Goal: Task Accomplishment & Management: Use online tool/utility

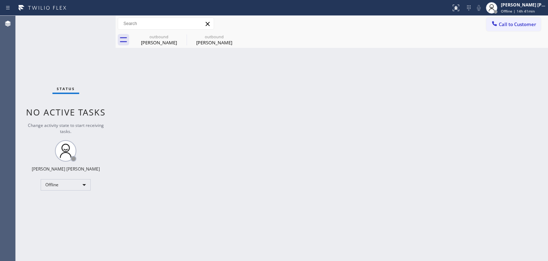
click at [343, 134] on div "Back to Dashboard Change Sender ID Customers Technicians Select a contact Outbo…" at bounding box center [332, 138] width 433 height 245
click at [526, 14] on div "[PERSON_NAME] [PERSON_NAME] Offline | 14h 51min" at bounding box center [516, 8] width 64 height 16
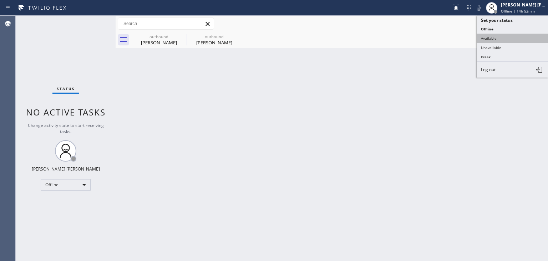
click at [497, 40] on button "Available" at bounding box center [512, 38] width 71 height 9
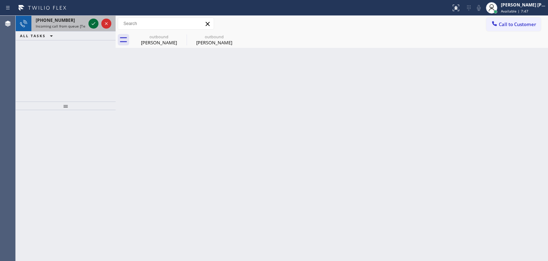
click at [94, 22] on icon at bounding box center [93, 23] width 9 height 9
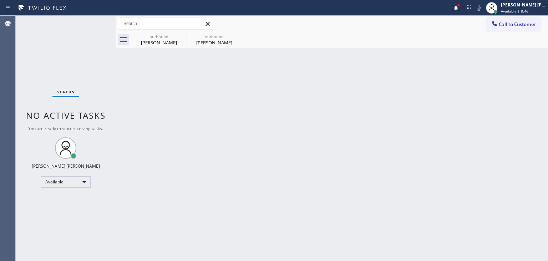
click at [92, 23] on div "Status No active tasks You are ready to start receiving tasks. Edel John Suson …" at bounding box center [66, 138] width 100 height 245
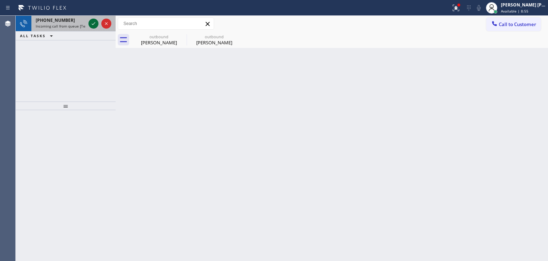
click at [90, 23] on icon at bounding box center [93, 23] width 9 height 9
click at [93, 26] on icon at bounding box center [93, 23] width 9 height 9
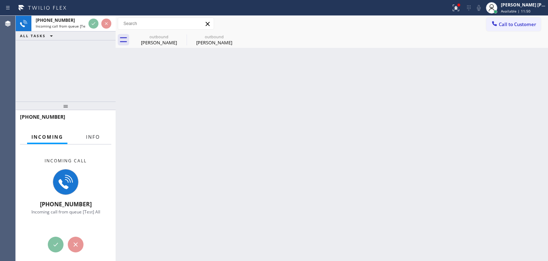
click at [98, 139] on span "Info" at bounding box center [93, 137] width 14 height 6
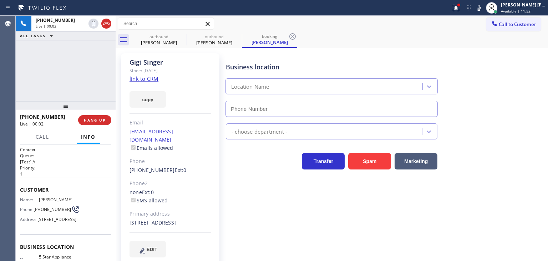
type input "(855) 731-4952"
click at [464, 9] on div at bounding box center [456, 8] width 16 height 9
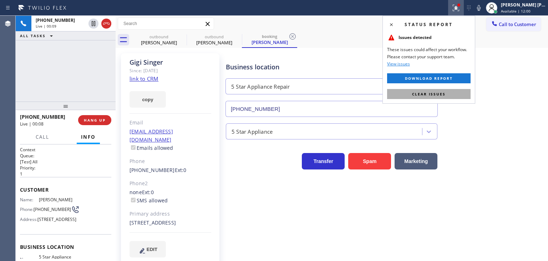
click at [434, 93] on span "Clear issues" at bounding box center [429, 93] width 34 height 5
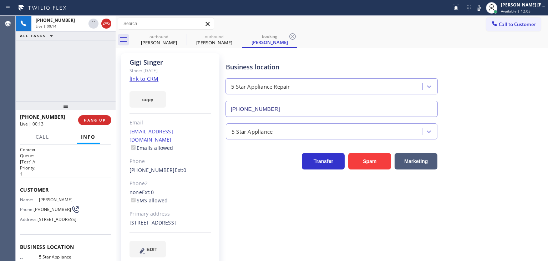
click at [145, 80] on link "link to CRM" at bounding box center [144, 78] width 29 height 7
click at [528, 9] on span "Available | 12:09" at bounding box center [516, 11] width 30 height 5
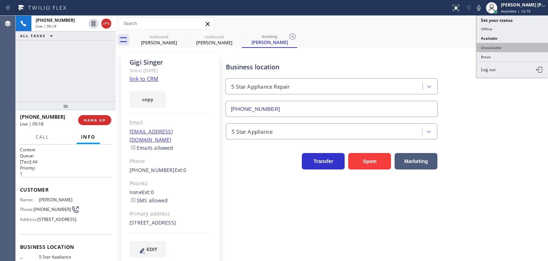
click at [508, 49] on button "Unavailable" at bounding box center [512, 47] width 71 height 9
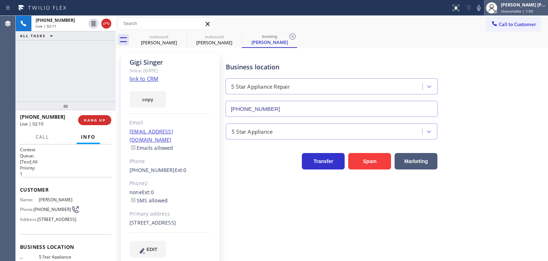
click at [533, 9] on span "Unavailable | 1:50" at bounding box center [517, 11] width 32 height 5
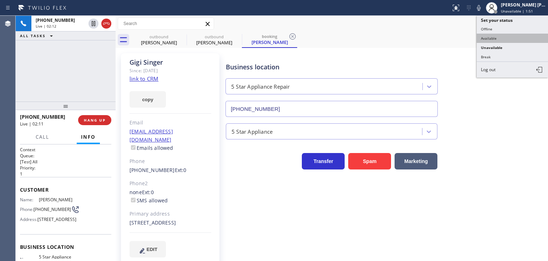
click at [513, 35] on button "Available" at bounding box center [512, 38] width 71 height 9
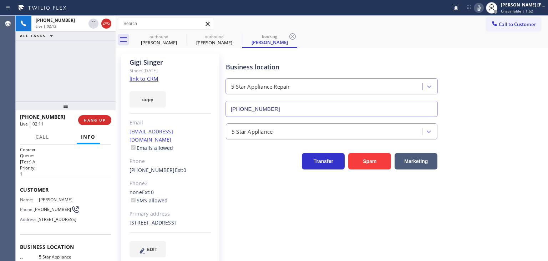
click at [483, 4] on icon at bounding box center [479, 8] width 9 height 9
click at [542, 9] on div "Available | 0s" at bounding box center [523, 11] width 45 height 5
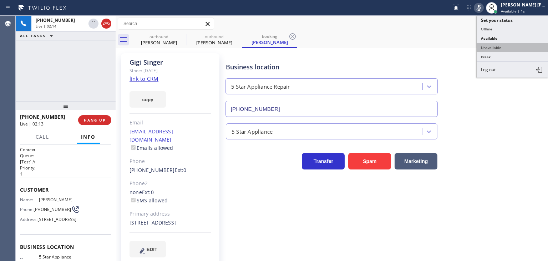
click at [508, 49] on button "Unavailable" at bounding box center [512, 47] width 71 height 9
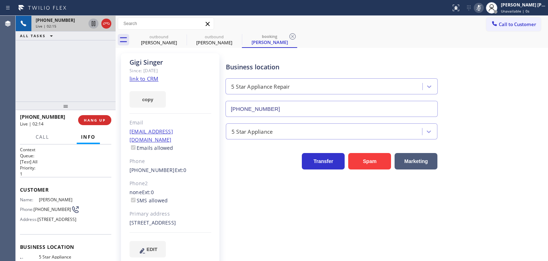
click at [93, 24] on icon at bounding box center [94, 23] width 4 height 5
click at [483, 11] on icon at bounding box center [479, 8] width 9 height 9
click at [92, 22] on icon at bounding box center [93, 23] width 5 height 5
click at [525, 4] on div "[PERSON_NAME] [PERSON_NAME]" at bounding box center [523, 5] width 45 height 6
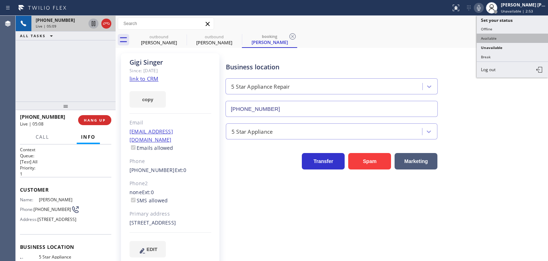
click at [513, 34] on button "Available" at bounding box center [512, 38] width 71 height 9
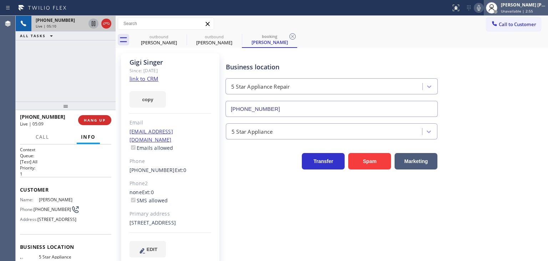
click at [527, 10] on span "Unavailable | 2:55" at bounding box center [517, 11] width 32 height 5
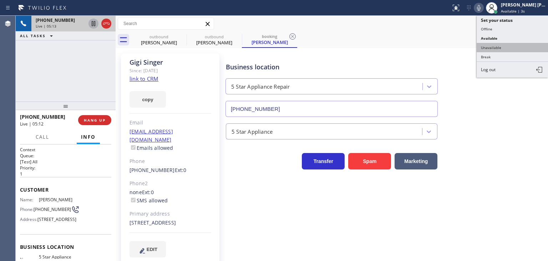
click at [517, 47] on button "Unavailable" at bounding box center [512, 47] width 71 height 9
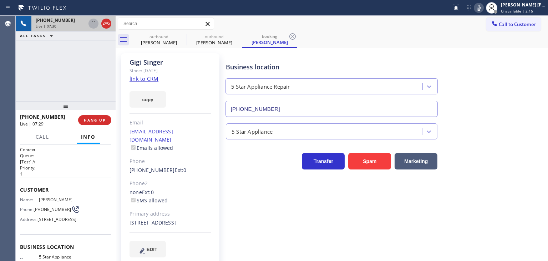
click at [111, 79] on div "+13038842029 Live | 07:30 ALL TASKS ALL TASKS ACTIVE TASKS TASKS IN WRAP UP" at bounding box center [66, 59] width 100 height 86
drag, startPoint x: 190, startPoint y: 131, endPoint x: 125, endPoint y: 134, distance: 65.4
click at [125, 134] on div "Gigi Singer Since: 20 may 2020 link to CRM copy Email birdy1043@gmail.com Email…" at bounding box center [170, 159] width 99 height 212
copy link "birdy1043@gmail.com"
click at [528, 6] on div "[PERSON_NAME] [PERSON_NAME]" at bounding box center [523, 5] width 45 height 6
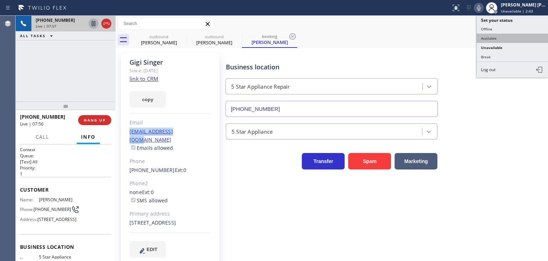
click at [512, 35] on button "Available" at bounding box center [512, 38] width 71 height 9
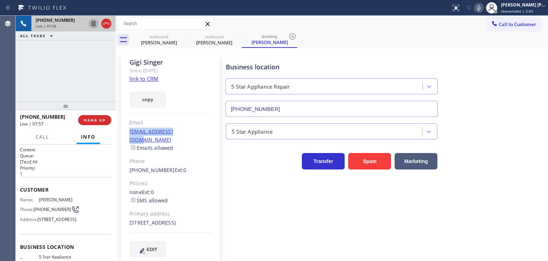
click at [481, 8] on icon at bounding box center [479, 8] width 4 height 6
click at [530, 4] on div "[PERSON_NAME] [PERSON_NAME]" at bounding box center [523, 5] width 45 height 6
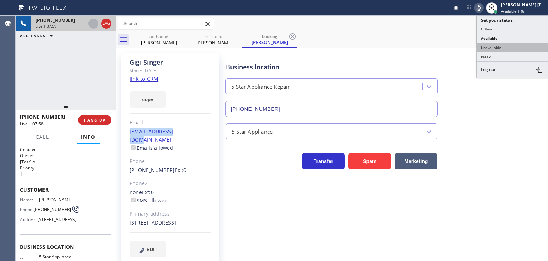
click at [508, 47] on button "Unavailable" at bounding box center [512, 47] width 71 height 9
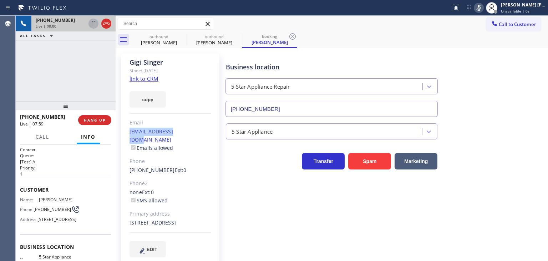
click at [483, 10] on icon at bounding box center [479, 8] width 9 height 9
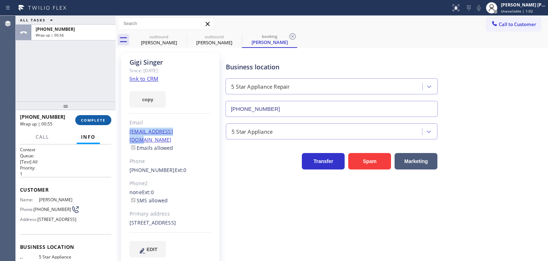
click at [90, 122] on span "COMPLETE" at bounding box center [93, 119] width 25 height 5
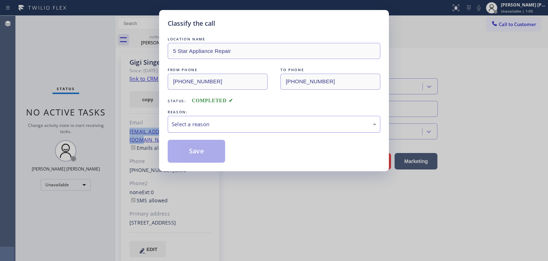
click at [219, 124] on div "Select a reason" at bounding box center [274, 124] width 205 height 8
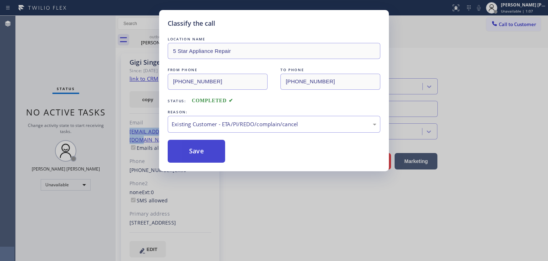
click at [203, 152] on button "Save" at bounding box center [196, 151] width 57 height 23
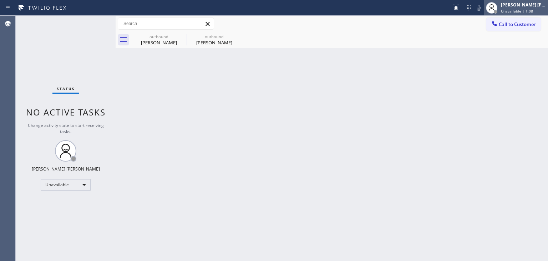
click at [527, 10] on span "Unavailable | 1:08" at bounding box center [517, 11] width 32 height 5
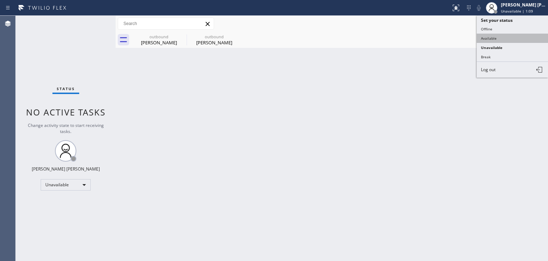
click at [507, 39] on button "Available" at bounding box center [512, 38] width 71 height 9
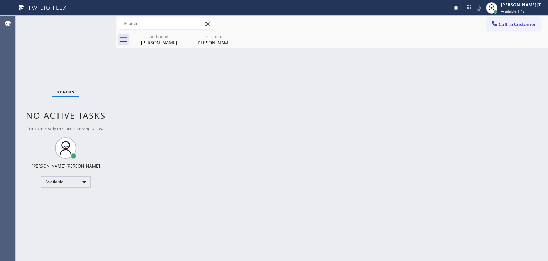
click at [91, 21] on div "Status No active tasks You are ready to start receiving tasks. Edel John Suson …" at bounding box center [66, 138] width 100 height 245
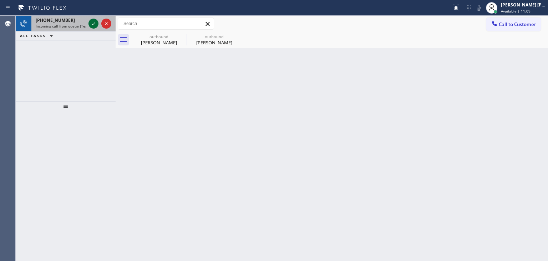
click at [92, 22] on icon at bounding box center [93, 23] width 9 height 9
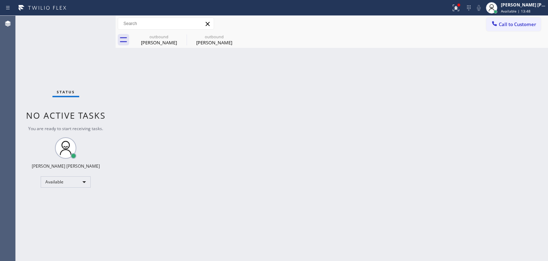
click at [94, 22] on div "Status No active tasks You are ready to start receiving tasks. Edel John Suson …" at bounding box center [66, 138] width 100 height 245
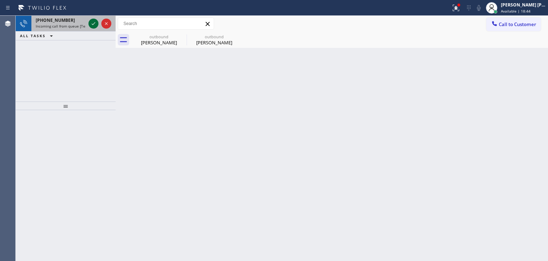
click at [95, 25] on icon at bounding box center [93, 23] width 9 height 9
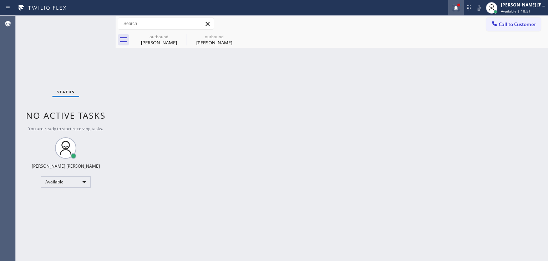
click at [461, 9] on icon at bounding box center [456, 8] width 9 height 9
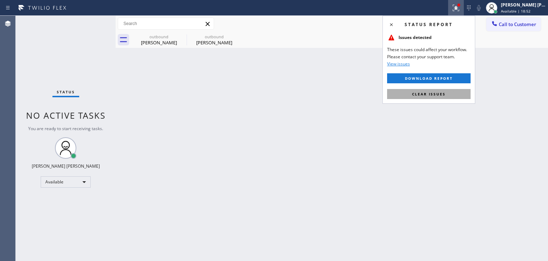
click at [438, 96] on span "Clear issues" at bounding box center [429, 93] width 34 height 5
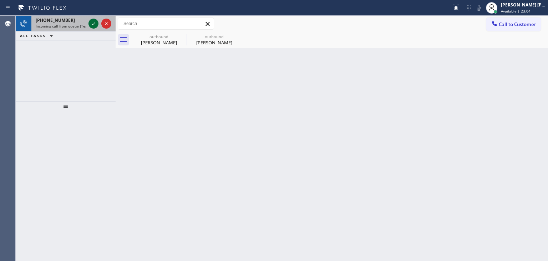
click at [91, 21] on icon at bounding box center [93, 23] width 9 height 9
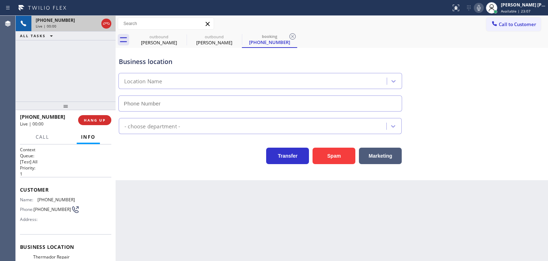
type input "(281) 843-1931"
click at [481, 9] on icon at bounding box center [479, 8] width 4 height 6
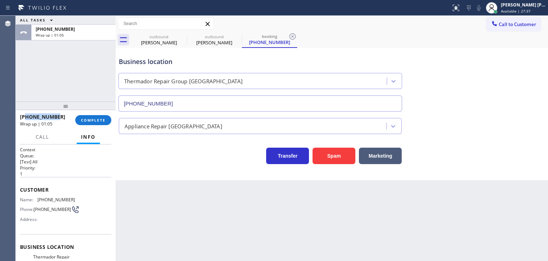
drag, startPoint x: 63, startPoint y: 116, endPoint x: 27, endPoint y: 116, distance: 36.1
click at [27, 116] on div "+18325522030" at bounding box center [45, 116] width 50 height 7
copy span "8325522030"
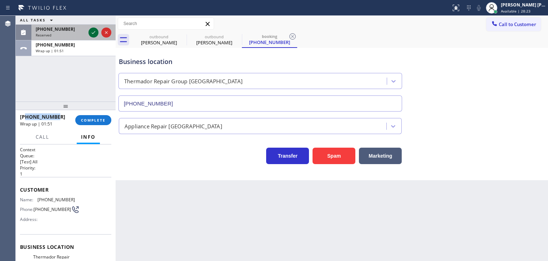
click at [96, 33] on icon at bounding box center [93, 32] width 9 height 9
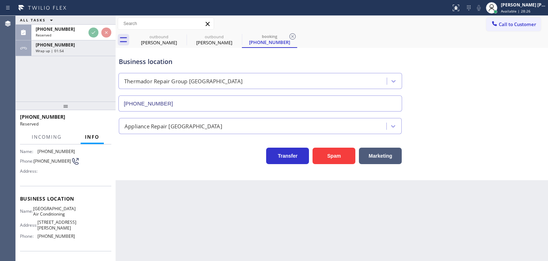
scroll to position [71, 0]
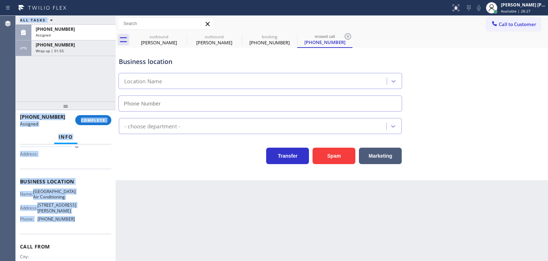
type input "(323) 709-8170"
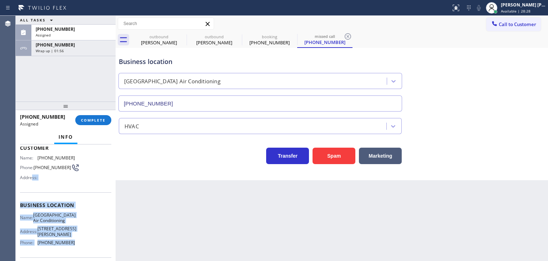
scroll to position [36, 0]
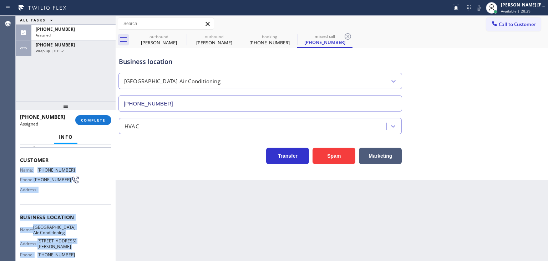
drag, startPoint x: 77, startPoint y: 222, endPoint x: 19, endPoint y: 168, distance: 79.6
click at [19, 167] on div "Context Queue: HVAC Priority: 0 Task Age: Customer Name: (408) 403-3953 Phone: …" at bounding box center [66, 202] width 100 height 116
copy div "Name: (408) 403-3953 Phone: (408) 403-3953 Address: Business location Name: Nor…"
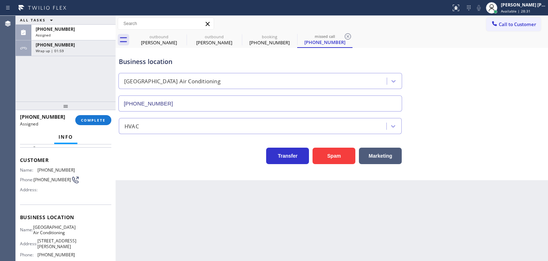
click at [100, 125] on div "(408) 403-3953 Assigned COMPLETE" at bounding box center [65, 120] width 91 height 19
click at [101, 120] on span "COMPLETE" at bounding box center [93, 119] width 25 height 5
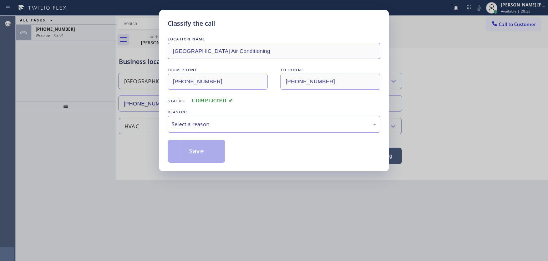
click at [217, 124] on div "Select a reason" at bounding box center [274, 124] width 205 height 8
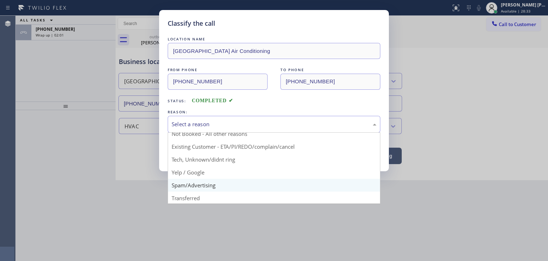
scroll to position [36, 0]
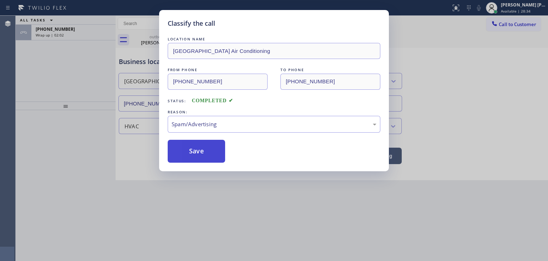
click at [205, 152] on button "Save" at bounding box center [196, 151] width 57 height 23
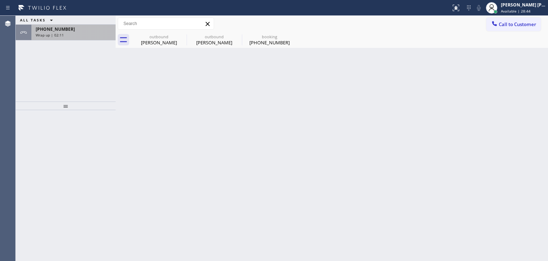
click at [76, 28] on div "+18325522030" at bounding box center [74, 29] width 76 height 6
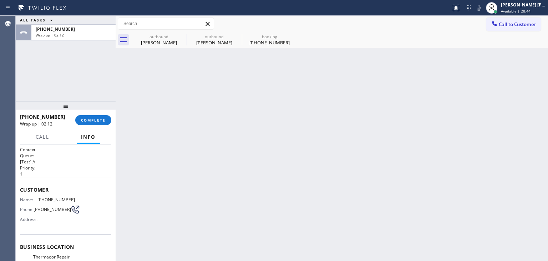
scroll to position [36, 0]
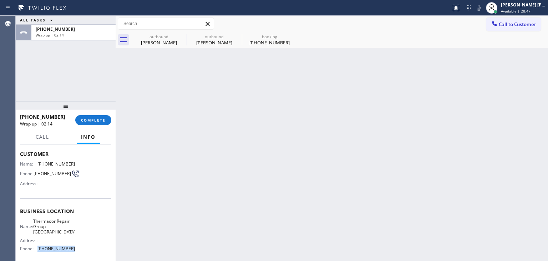
drag, startPoint x: 76, startPoint y: 251, endPoint x: 35, endPoint y: 249, distance: 41.8
click at [35, 249] on div "Name: Thermador Repair Group Houston Address: Phone: (281) 843-1931" at bounding box center [65, 236] width 91 height 36
copy div "(281) 843-1931"
click at [523, 13] on span "Available | 28:49" at bounding box center [516, 11] width 30 height 5
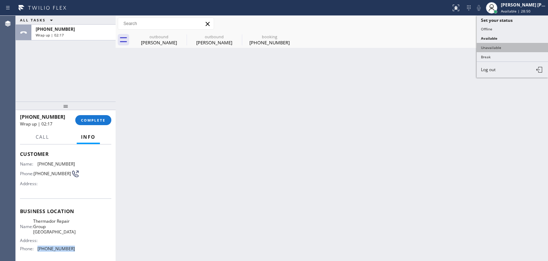
click at [498, 47] on button "Unavailable" at bounding box center [512, 47] width 71 height 9
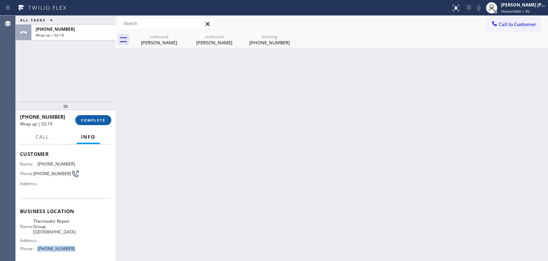
click at [104, 117] on span "COMPLETE" at bounding box center [93, 119] width 25 height 5
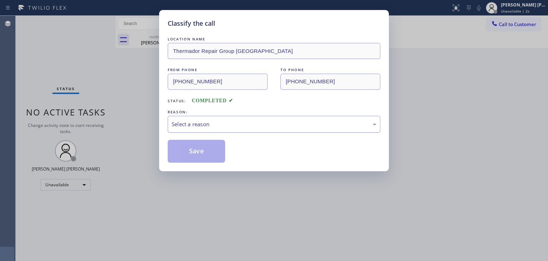
click at [207, 125] on div "Select a reason" at bounding box center [274, 124] width 205 height 8
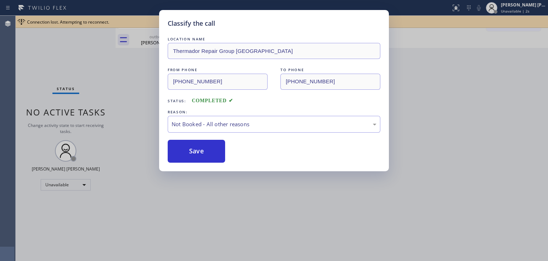
click at [201, 151] on button "Save" at bounding box center [196, 151] width 57 height 23
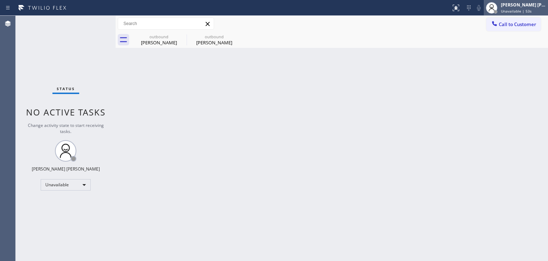
click at [520, 9] on span "Unavailable | 53s" at bounding box center [516, 11] width 31 height 5
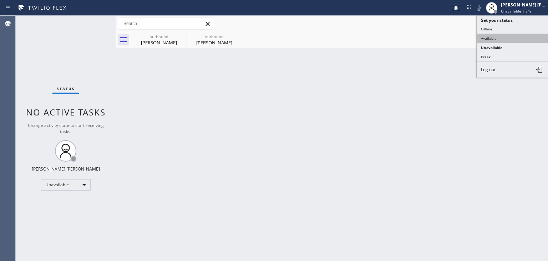
click at [493, 37] on button "Available" at bounding box center [512, 38] width 71 height 9
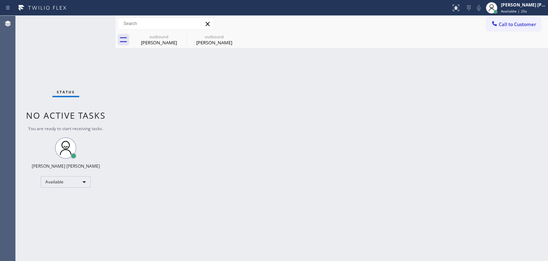
click at [93, 22] on div "Status No active tasks You are ready to start receiving tasks. Edel John Suson …" at bounding box center [66, 138] width 100 height 245
click at [95, 20] on div "Status No active tasks You are ready to start receiving tasks. Edel John Suson …" at bounding box center [66, 138] width 100 height 245
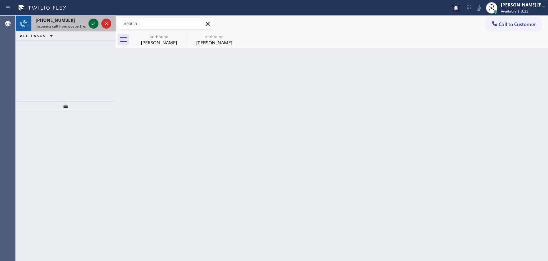
click at [94, 20] on icon at bounding box center [93, 23] width 9 height 9
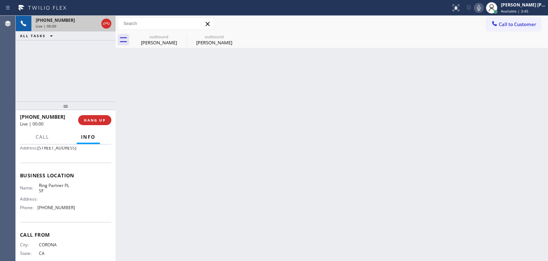
scroll to position [100, 0]
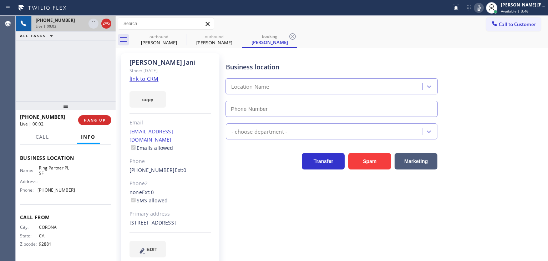
type input "(415) 969-9693"
click at [139, 80] on link "link to CRM" at bounding box center [144, 78] width 29 height 7
click at [481, 7] on icon at bounding box center [479, 8] width 4 height 6
click at [483, 7] on icon at bounding box center [479, 8] width 9 height 9
click at [483, 10] on icon at bounding box center [479, 8] width 9 height 9
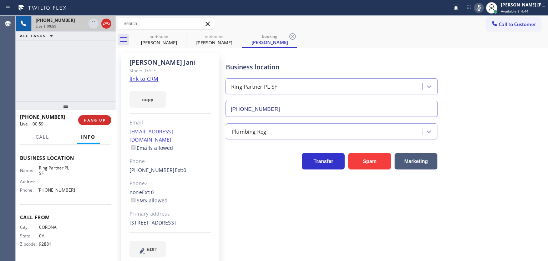
click at [483, 8] on icon at bounding box center [479, 8] width 9 height 9
click at [483, 7] on icon at bounding box center [479, 8] width 9 height 9
click at [482, 8] on rect at bounding box center [479, 7] width 5 height 5
click at [481, 8] on icon at bounding box center [479, 8] width 4 height 6
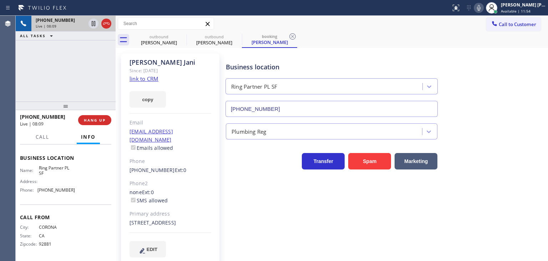
click at [483, 11] on icon at bounding box center [479, 8] width 9 height 9
click at [483, 10] on icon at bounding box center [479, 8] width 9 height 9
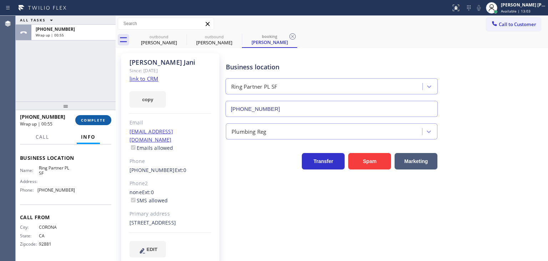
click at [89, 122] on span "COMPLETE" at bounding box center [93, 119] width 25 height 5
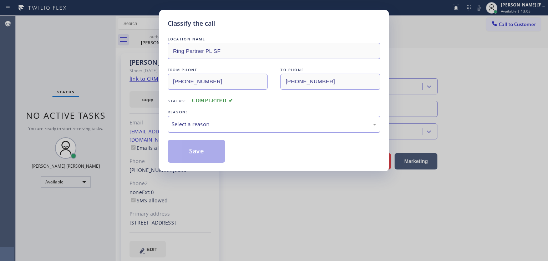
click at [214, 124] on div "Select a reason" at bounding box center [274, 124] width 205 height 8
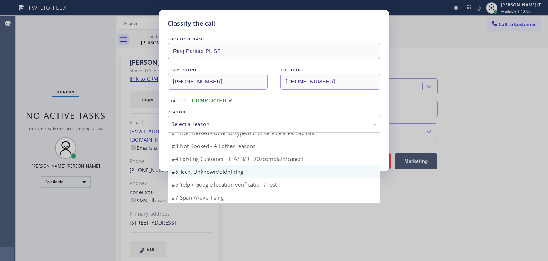
scroll to position [6, 0]
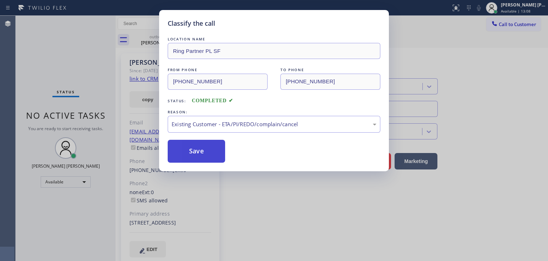
click at [203, 150] on button "Save" at bounding box center [196, 151] width 57 height 23
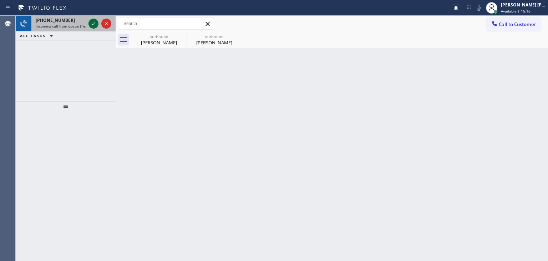
click at [94, 22] on icon at bounding box center [93, 23] width 9 height 9
click at [94, 20] on icon at bounding box center [93, 23] width 9 height 9
click at [95, 20] on icon at bounding box center [93, 23] width 9 height 9
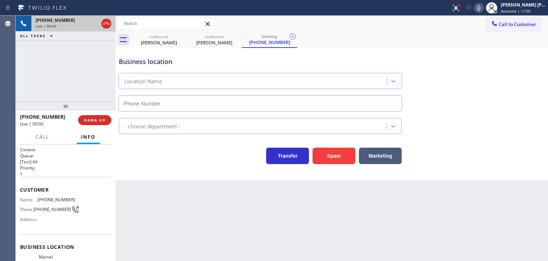
type input "(805) 360-3863"
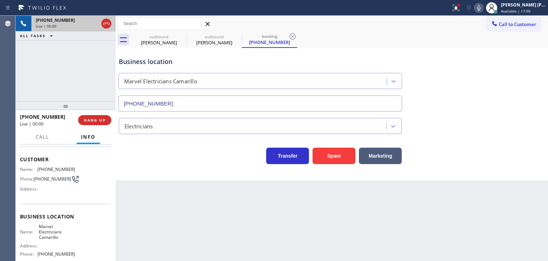
scroll to position [71, 0]
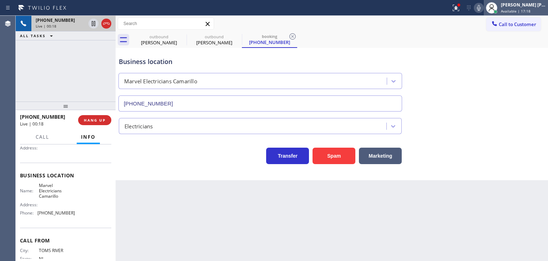
click at [531, 10] on span "Available | 17:18" at bounding box center [516, 11] width 30 height 5
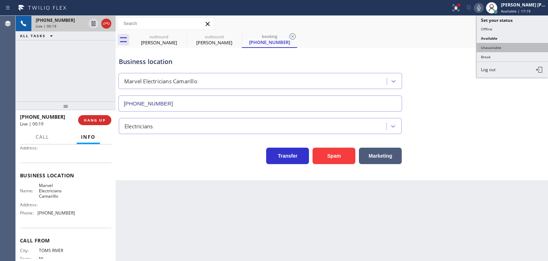
click at [508, 48] on button "Unavailable" at bounding box center [512, 47] width 71 height 9
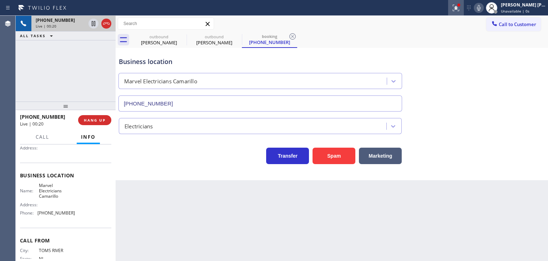
click at [461, 10] on icon at bounding box center [456, 8] width 9 height 9
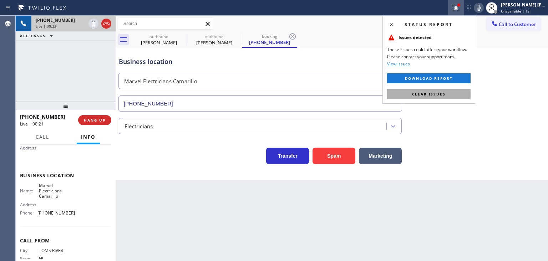
click at [446, 92] on button "Clear issues" at bounding box center [429, 94] width 84 height 10
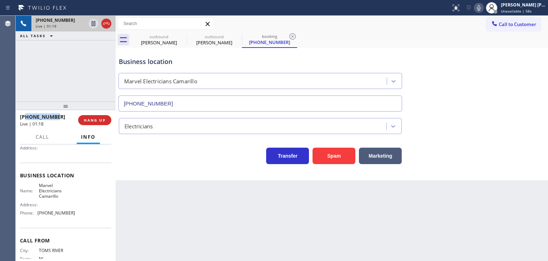
drag, startPoint x: 57, startPoint y: 115, endPoint x: 27, endPoint y: 113, distance: 30.4
click at [27, 113] on div "+19089104208 Live | 01:18" at bounding box center [49, 120] width 58 height 19
copy span "9089104208"
click at [483, 10] on icon at bounding box center [479, 8] width 9 height 9
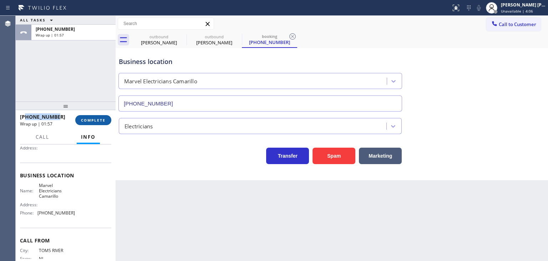
click at [100, 122] on button "COMPLETE" at bounding box center [93, 120] width 36 height 10
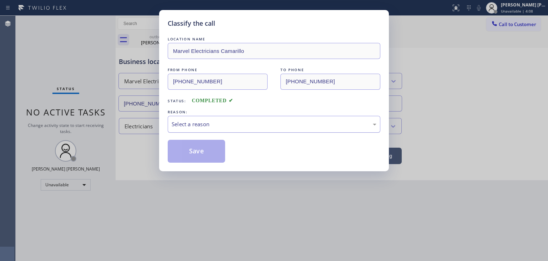
drag, startPoint x: 202, startPoint y: 120, endPoint x: 202, endPoint y: 126, distance: 6.1
click at [202, 121] on div "Select a reason" at bounding box center [274, 124] width 205 height 8
click at [205, 154] on button "Save" at bounding box center [196, 151] width 57 height 23
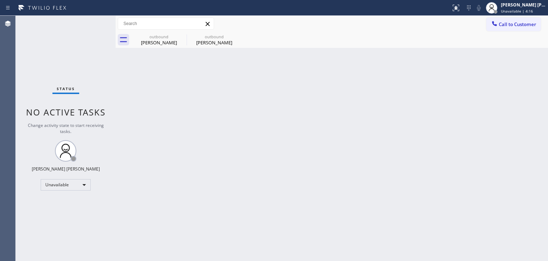
drag, startPoint x: 539, startPoint y: 2, endPoint x: 525, endPoint y: 24, distance: 26.3
click at [539, 2] on div "[PERSON_NAME] [PERSON_NAME]" at bounding box center [523, 5] width 45 height 6
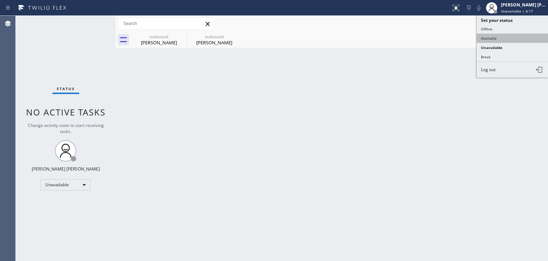
click at [515, 40] on button "Available" at bounding box center [512, 38] width 71 height 9
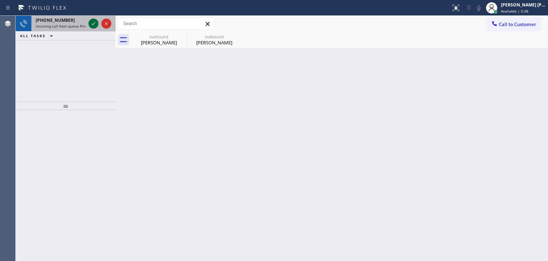
click at [91, 21] on icon at bounding box center [93, 23] width 9 height 9
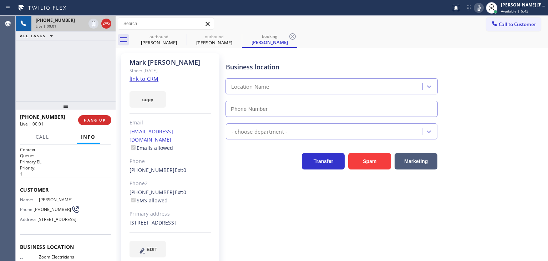
type input "(805) 608-4684"
click at [141, 79] on link "link to CRM" at bounding box center [144, 78] width 29 height 7
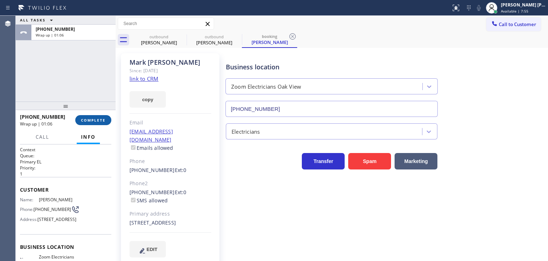
click at [105, 117] on span "COMPLETE" at bounding box center [93, 119] width 25 height 5
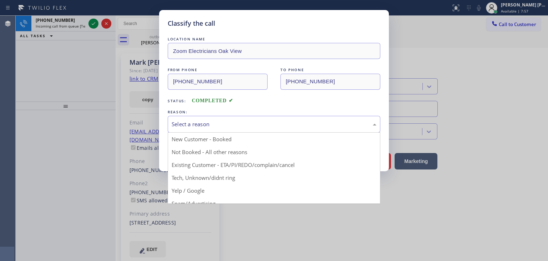
click at [181, 126] on div "Select a reason" at bounding box center [274, 124] width 205 height 8
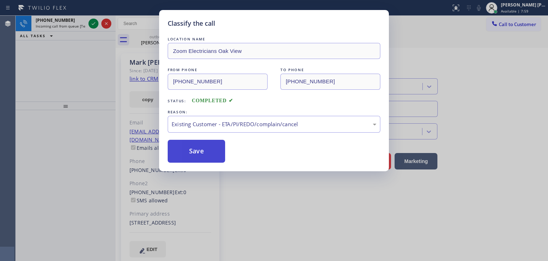
click at [195, 155] on button "Save" at bounding box center [196, 151] width 57 height 23
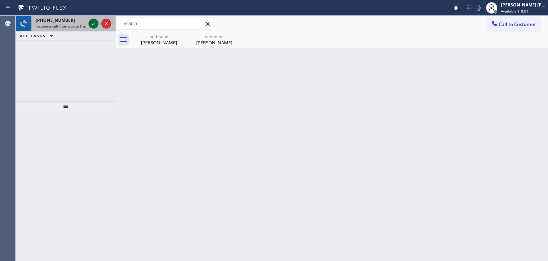
click at [97, 26] on icon at bounding box center [93, 23] width 9 height 9
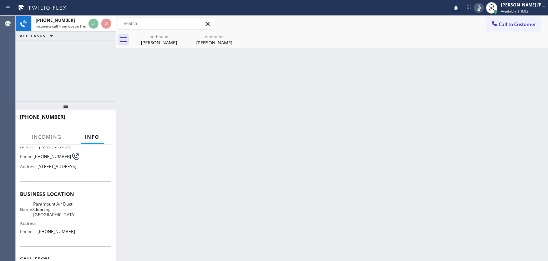
scroll to position [106, 0]
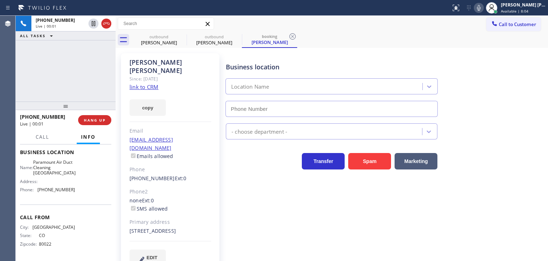
type input "(310) 742-0990"
click at [142, 83] on link "link to CRM" at bounding box center [144, 86] width 29 height 7
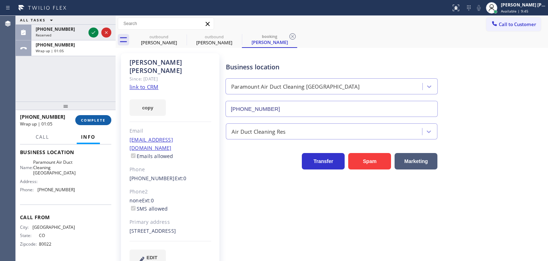
click at [87, 122] on button "COMPLETE" at bounding box center [93, 120] width 36 height 10
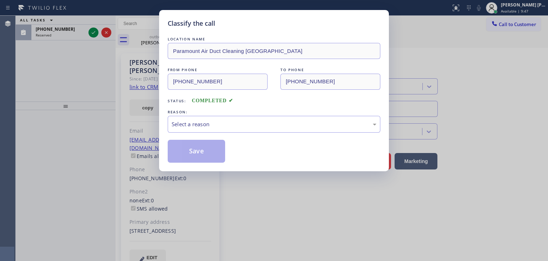
click at [92, 33] on div "Classify the call LOCATION NAME Paramount Air Duct Cleaning Torrance FROM PHONE…" at bounding box center [274, 130] width 548 height 261
click at [222, 126] on div "Select a reason" at bounding box center [274, 124] width 205 height 8
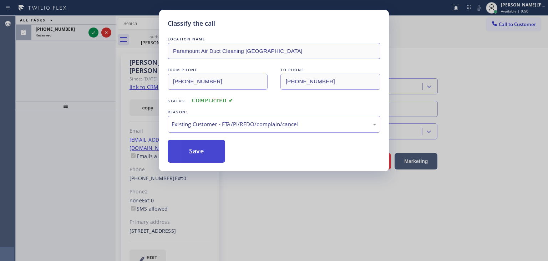
click at [202, 150] on button "Save" at bounding box center [196, 151] width 57 height 23
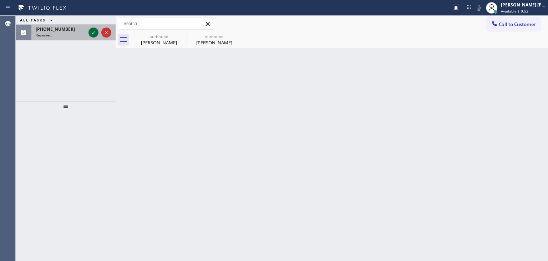
click at [95, 32] on icon at bounding box center [93, 32] width 9 height 9
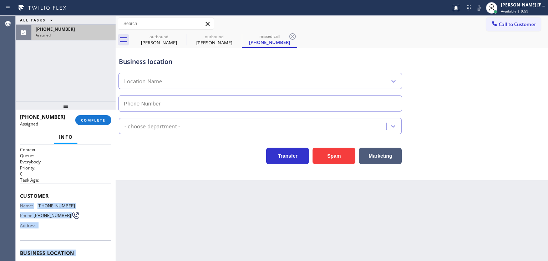
drag, startPoint x: 83, startPoint y: 212, endPoint x: 20, endPoint y: 203, distance: 64.1
click at [20, 203] on div "Context Queue: Everybody Priority: 0 Task Age: Customer Name: (773) 744-7222 Ph…" at bounding box center [66, 202] width 100 height 116
copy div "Name: (773) 744-7222 Phone: (773) 744-7222 Address: Business location Name: (81…"
click at [527, 10] on span "Available | 10:04" at bounding box center [516, 11] width 30 height 5
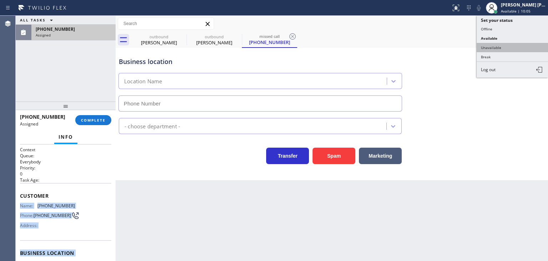
click at [508, 45] on button "Unavailable" at bounding box center [512, 47] width 71 height 9
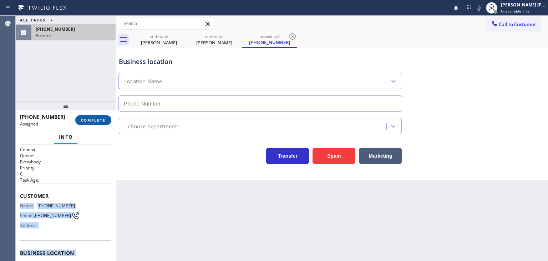
click at [94, 120] on span "COMPLETE" at bounding box center [93, 119] width 25 height 5
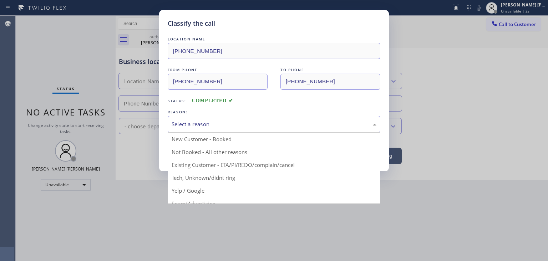
click at [197, 121] on div "Select a reason" at bounding box center [274, 124] width 205 height 8
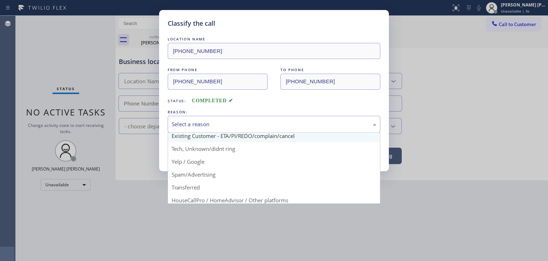
scroll to position [45, 0]
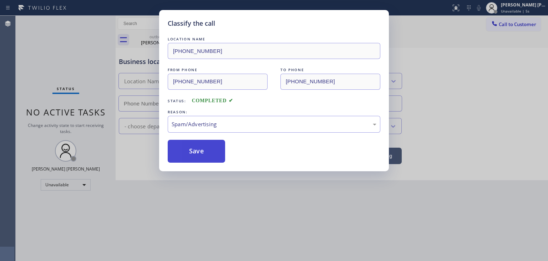
click at [206, 156] on button "Save" at bounding box center [196, 151] width 57 height 23
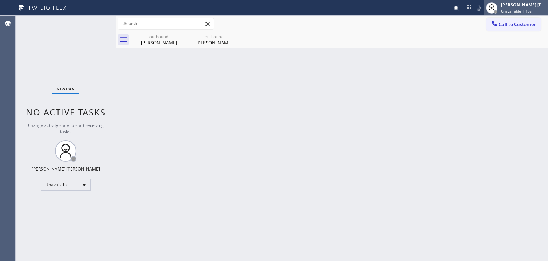
click at [518, 9] on span "Unavailable | 10s" at bounding box center [516, 11] width 31 height 5
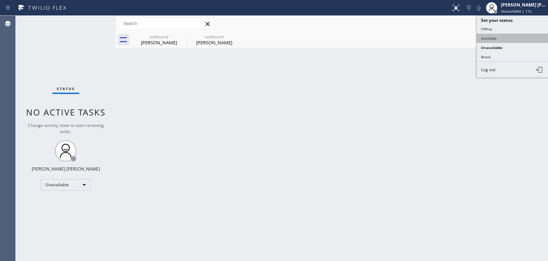
click at [505, 39] on button "Available" at bounding box center [512, 38] width 71 height 9
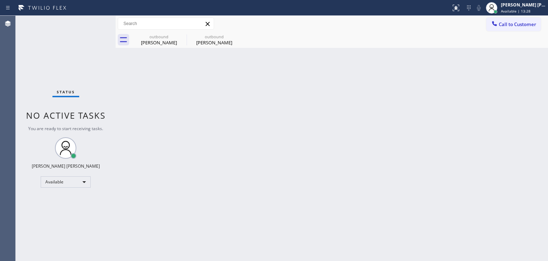
click at [398, 253] on div "Back to Dashboard Change Sender ID Customers Technicians Select a contact Outbo…" at bounding box center [332, 138] width 433 height 245
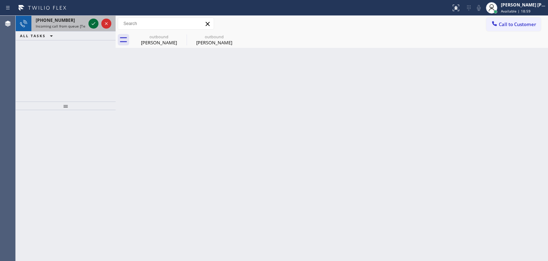
click at [90, 22] on icon at bounding box center [93, 23] width 9 height 9
click at [92, 20] on icon at bounding box center [93, 23] width 9 height 9
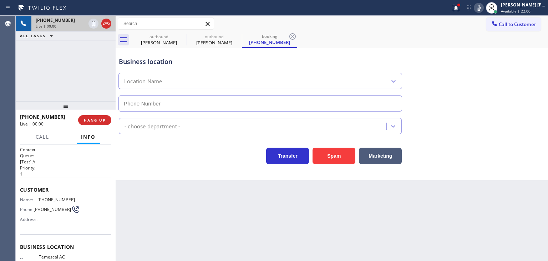
type input "(925) 204-2744"
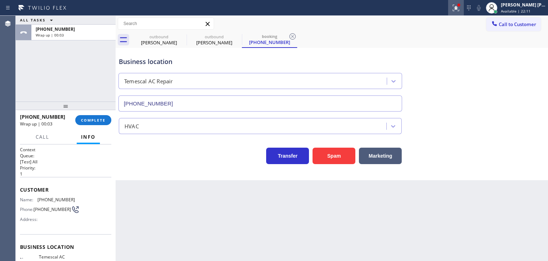
click at [461, 9] on icon at bounding box center [456, 8] width 9 height 9
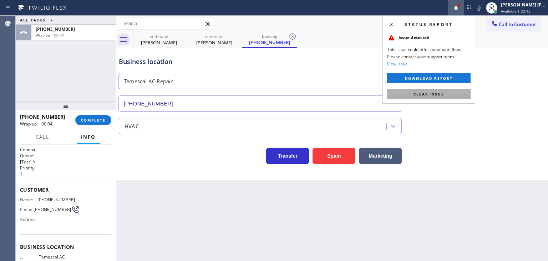
click at [430, 95] on span "Clear issue" at bounding box center [429, 93] width 31 height 5
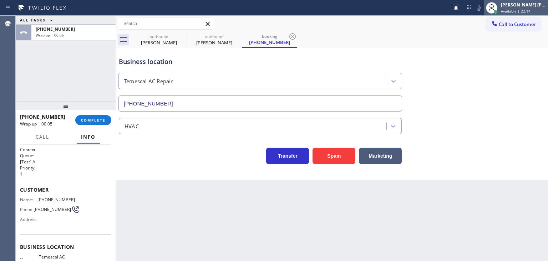
click at [517, 6] on div "[PERSON_NAME] [PERSON_NAME]" at bounding box center [523, 5] width 45 height 6
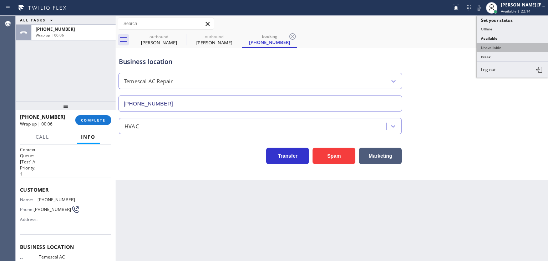
click at [502, 46] on button "Unavailable" at bounding box center [512, 47] width 71 height 9
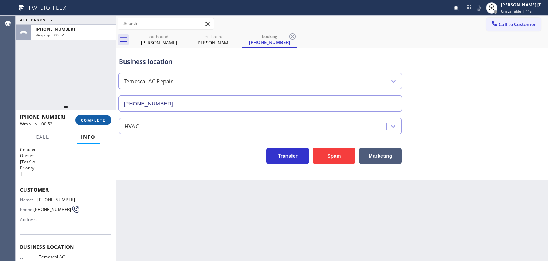
click at [100, 120] on span "COMPLETE" at bounding box center [93, 119] width 25 height 5
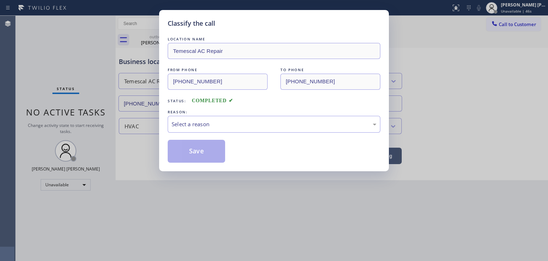
click at [194, 132] on div "LOCATION NAME Temescal AC Repair FROM PHONE (336) 688-6088 TO PHONE (925) 204-2…" at bounding box center [274, 98] width 213 height 127
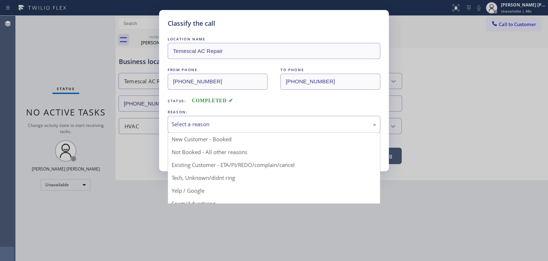
click at [211, 122] on div "Select a reason" at bounding box center [274, 124] width 205 height 8
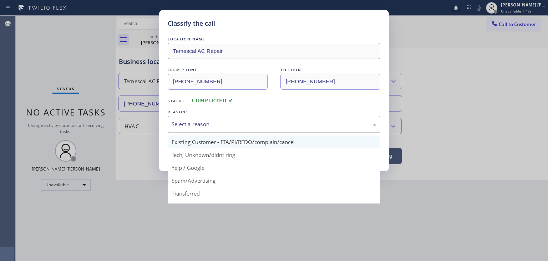
scroll to position [36, 0]
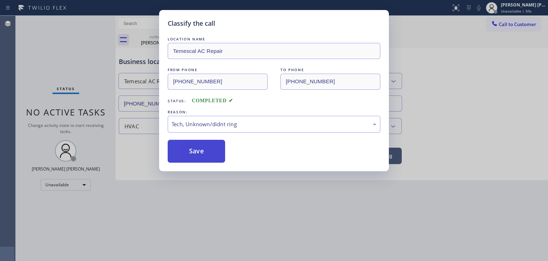
click at [197, 158] on button "Save" at bounding box center [196, 151] width 57 height 23
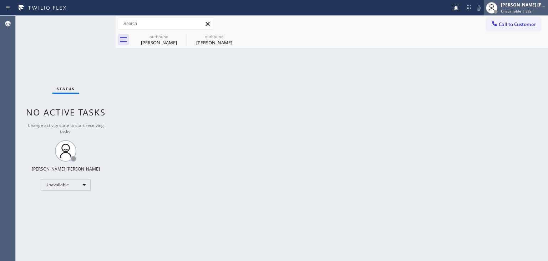
click at [530, 9] on span "Unavailable | 52s" at bounding box center [516, 11] width 31 height 5
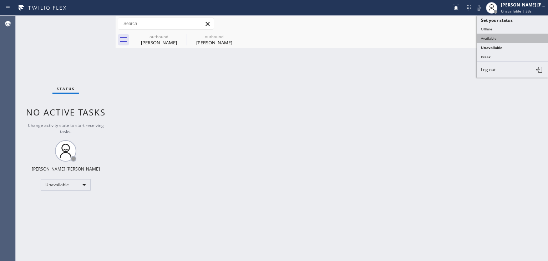
click at [493, 39] on button "Available" at bounding box center [512, 38] width 71 height 9
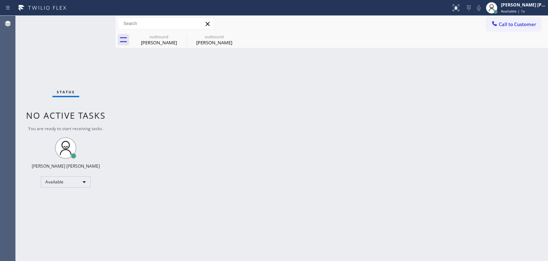
click at [90, 20] on div "Status No active tasks You are ready to start receiving tasks. Edel John Suson …" at bounding box center [66, 138] width 100 height 245
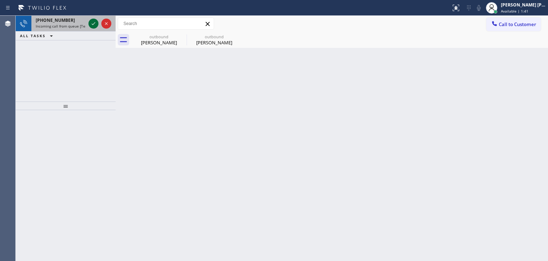
click at [95, 21] on icon at bounding box center [93, 23] width 9 height 9
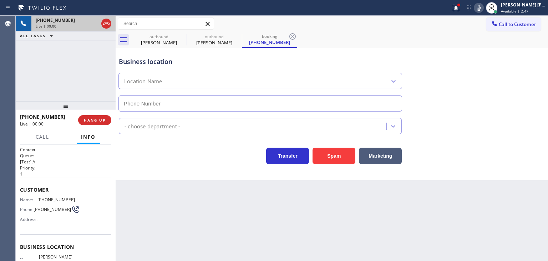
type input "(323) 553-4265"
click at [461, 9] on icon at bounding box center [456, 8] width 9 height 9
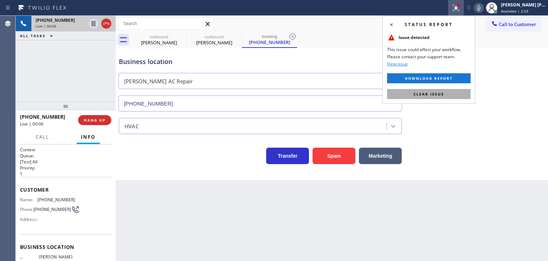
click at [440, 92] on span "Clear issue" at bounding box center [429, 93] width 31 height 5
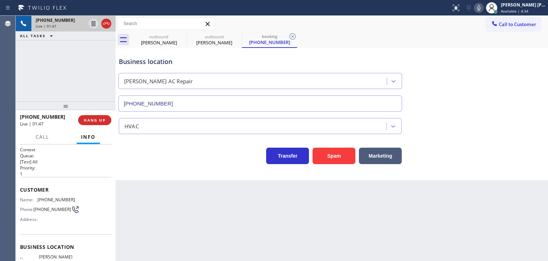
click at [483, 7] on icon at bounding box center [479, 8] width 9 height 9
click at [93, 21] on icon at bounding box center [94, 23] width 4 height 5
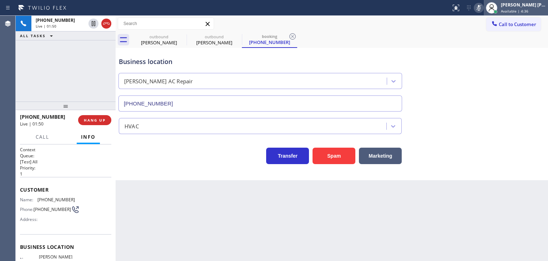
click at [524, 7] on div "[PERSON_NAME] [PERSON_NAME]" at bounding box center [523, 5] width 45 height 6
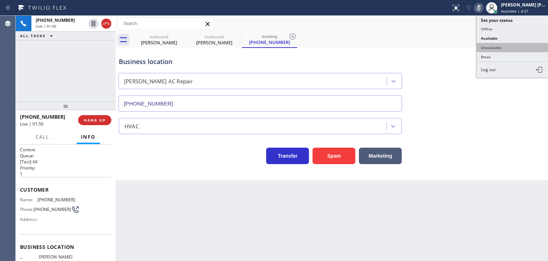
click at [504, 46] on button "Unavailable" at bounding box center [512, 47] width 71 height 9
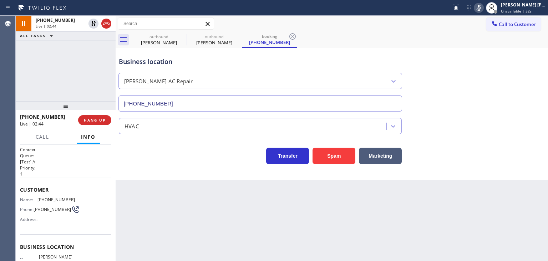
click at [483, 5] on icon at bounding box center [479, 8] width 9 height 9
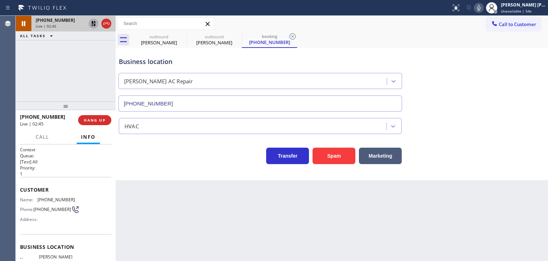
click at [93, 23] on icon at bounding box center [93, 23] width 9 height 9
click at [534, 7] on div "[PERSON_NAME] [PERSON_NAME]" at bounding box center [523, 5] width 45 height 6
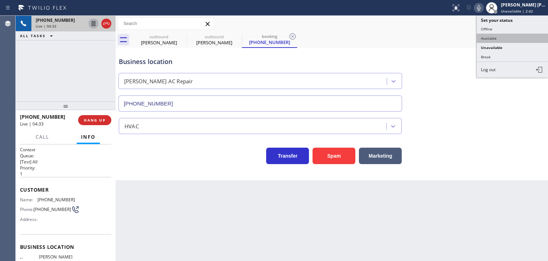
click at [520, 39] on button "Available" at bounding box center [512, 38] width 71 height 9
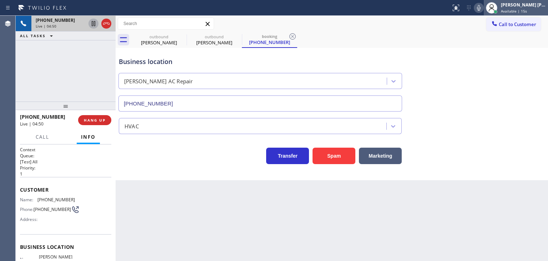
click at [526, 10] on span "Available | 15s" at bounding box center [514, 11] width 26 height 5
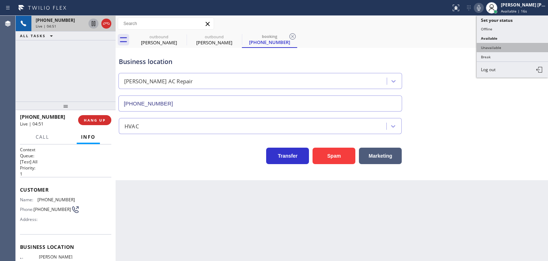
click at [511, 43] on button "Unavailable" at bounding box center [512, 47] width 71 height 9
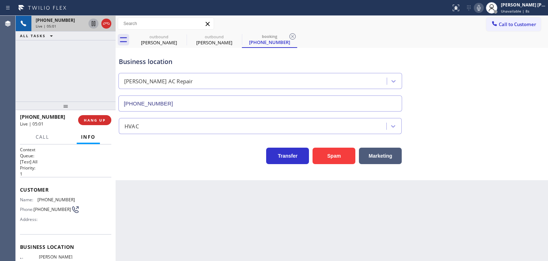
click at [481, 7] on icon at bounding box center [479, 8] width 4 height 6
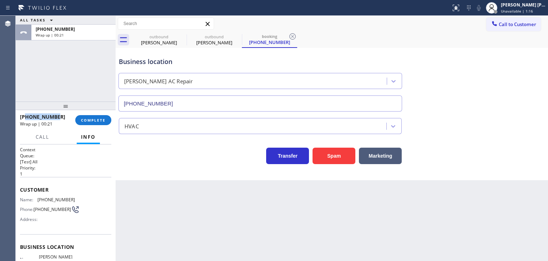
drag, startPoint x: 56, startPoint y: 115, endPoint x: 27, endPoint y: 116, distance: 29.3
click at [27, 116] on div "+15623761625" at bounding box center [45, 116] width 50 height 7
copy span "5623761625"
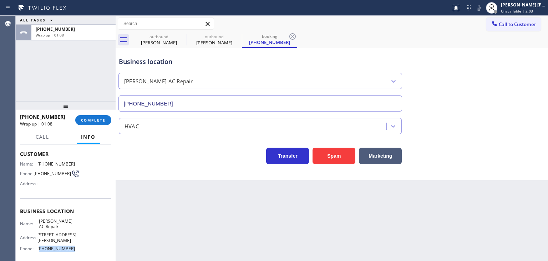
drag, startPoint x: 74, startPoint y: 249, endPoint x: 39, endPoint y: 250, distance: 35.0
click at [39, 250] on div "Name: Barrett Bell AC Repair Address: 7025 Crafton Ave Phone: (323) 553-4265" at bounding box center [65, 236] width 91 height 36
copy span "323) 553-4265"
click at [526, 5] on div "[PERSON_NAME] [PERSON_NAME]" at bounding box center [523, 5] width 45 height 6
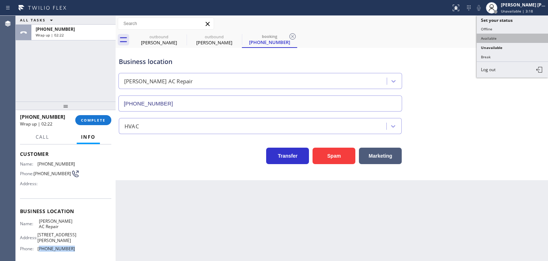
click at [508, 34] on button "Available" at bounding box center [512, 38] width 71 height 9
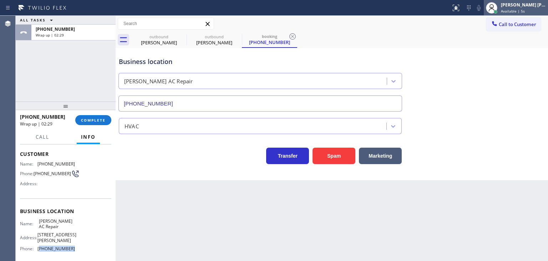
click at [529, 6] on div "[PERSON_NAME] [PERSON_NAME]" at bounding box center [523, 5] width 45 height 6
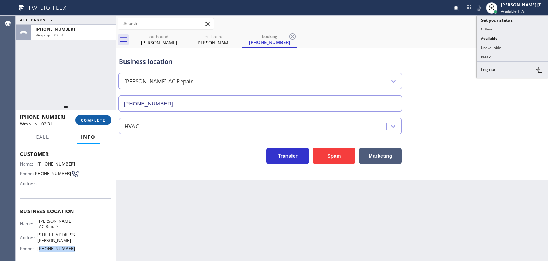
click at [97, 122] on span "COMPLETE" at bounding box center [93, 119] width 25 height 5
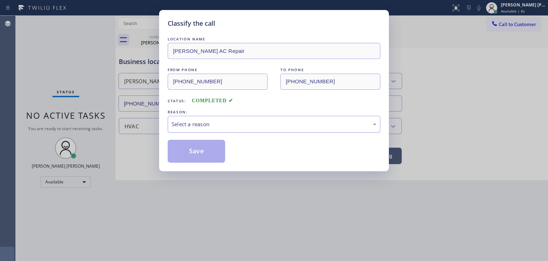
click at [199, 125] on div "Select a reason" at bounding box center [274, 124] width 205 height 8
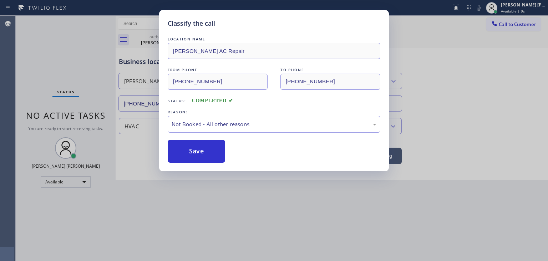
click at [197, 155] on button "Save" at bounding box center [196, 151] width 57 height 23
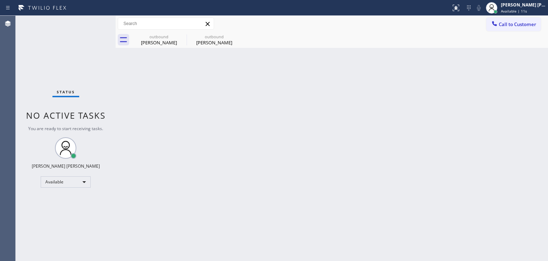
click at [527, 10] on span "Available | 11s" at bounding box center [514, 11] width 26 height 5
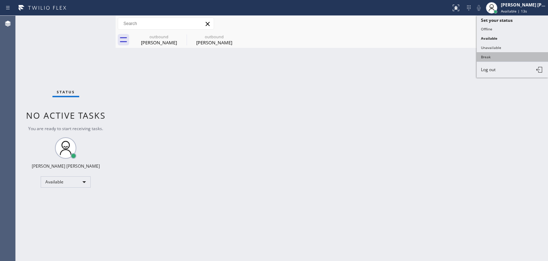
click at [497, 53] on button "Break" at bounding box center [512, 56] width 71 height 9
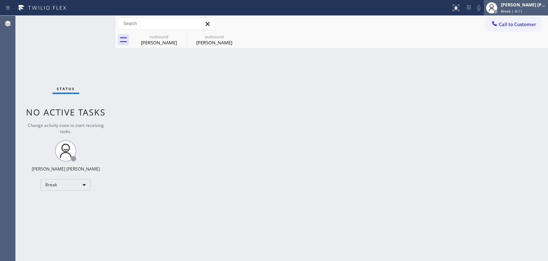
drag, startPoint x: 526, startPoint y: 3, endPoint x: 521, endPoint y: 7, distance: 5.8
click at [526, 3] on div "[PERSON_NAME] [PERSON_NAME]" at bounding box center [523, 5] width 45 height 6
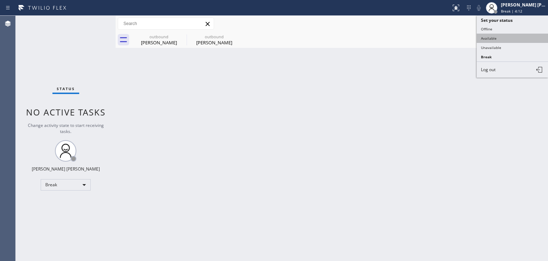
click at [508, 35] on button "Available" at bounding box center [512, 38] width 71 height 9
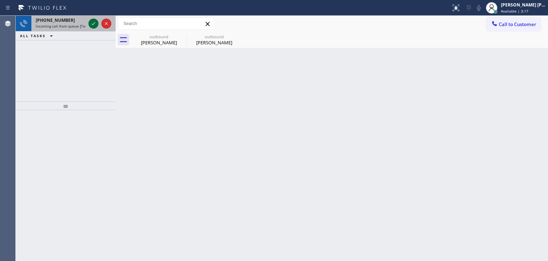
click at [95, 22] on icon at bounding box center [93, 23] width 9 height 9
click at [94, 22] on icon at bounding box center [93, 23] width 9 height 9
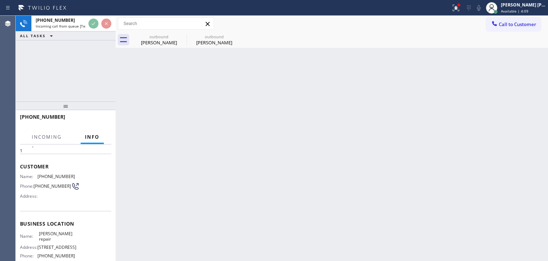
scroll to position [36, 0]
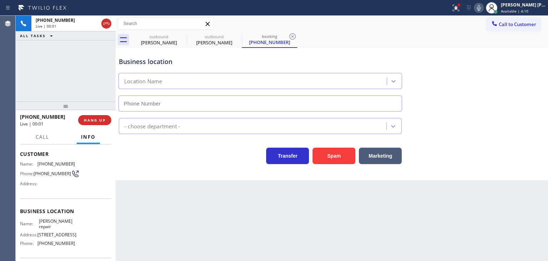
type input "(626) 470-6107"
click at [461, 4] on icon at bounding box center [456, 8] width 9 height 9
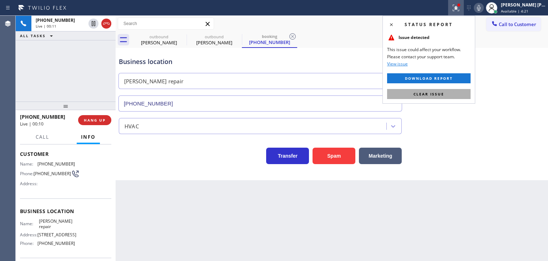
click at [436, 91] on button "Clear issue" at bounding box center [429, 94] width 84 height 10
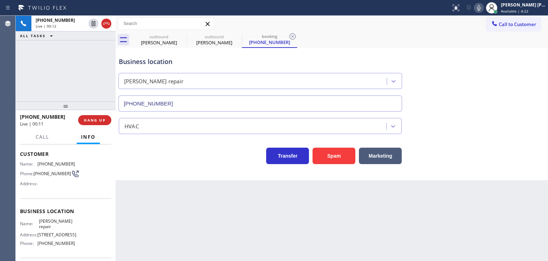
click at [483, 6] on icon at bounding box center [479, 8] width 9 height 9
click at [483, 9] on icon at bounding box center [479, 8] width 9 height 9
click at [481, 6] on icon at bounding box center [479, 8] width 4 height 6
click at [531, 5] on div "[PERSON_NAME] [PERSON_NAME]" at bounding box center [523, 5] width 45 height 6
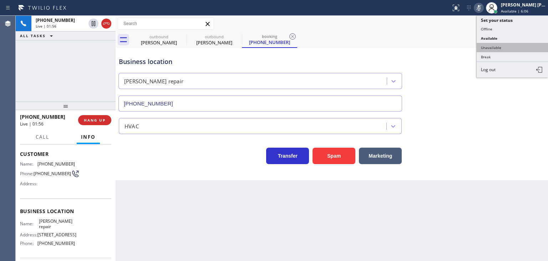
click at [511, 46] on button "Unavailable" at bounding box center [512, 47] width 71 height 9
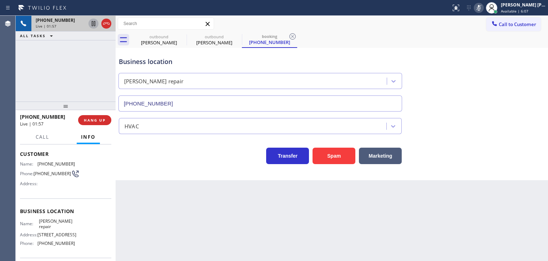
click at [93, 25] on icon at bounding box center [93, 23] width 9 height 9
click at [483, 11] on icon at bounding box center [479, 8] width 9 height 9
click at [90, 24] on icon at bounding box center [93, 23] width 9 height 9
click at [522, 6] on div "[PERSON_NAME] [PERSON_NAME]" at bounding box center [523, 5] width 45 height 6
click at [483, 6] on icon at bounding box center [479, 8] width 9 height 9
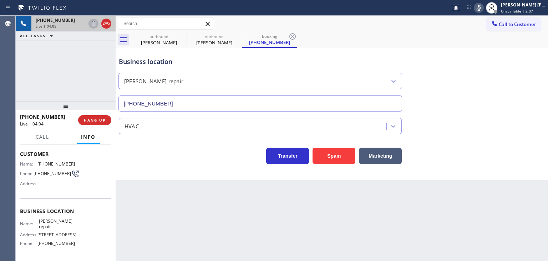
click at [482, 7] on rect at bounding box center [479, 7] width 5 height 5
click at [483, 7] on icon at bounding box center [479, 8] width 9 height 9
click at [481, 8] on icon at bounding box center [479, 8] width 4 height 6
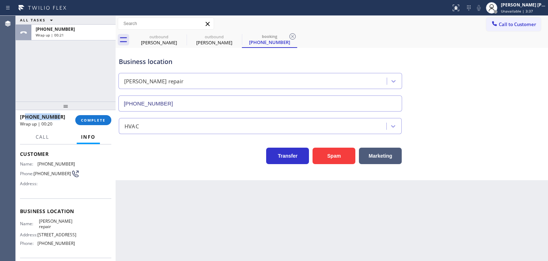
drag, startPoint x: 62, startPoint y: 118, endPoint x: 26, endPoint y: 116, distance: 36.4
click at [26, 116] on div "+18187205689" at bounding box center [45, 116] width 50 height 7
copy span "8187205689"
click at [525, 9] on span "Unavailable | 5:37" at bounding box center [517, 11] width 32 height 5
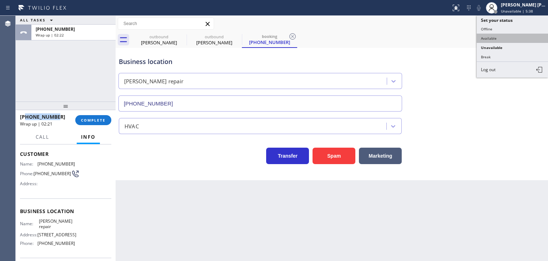
click at [502, 34] on button "Available" at bounding box center [512, 38] width 71 height 9
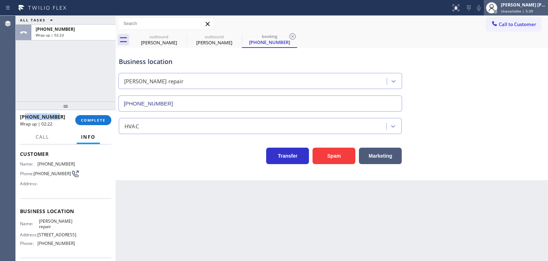
click at [526, 7] on div "Edel John Suson Unavailable | 5:39" at bounding box center [524, 7] width 49 height 12
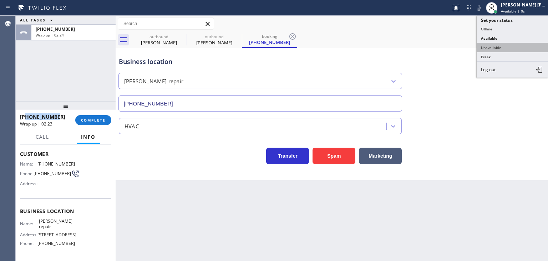
click at [506, 49] on button "Unavailable" at bounding box center [512, 47] width 71 height 9
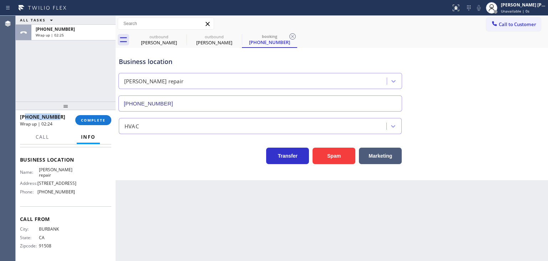
scroll to position [90, 0]
drag, startPoint x: 80, startPoint y: 192, endPoint x: 38, endPoint y: 190, distance: 41.8
click at [38, 190] on div "Name: Duarte AC repair Address: 1800 Highland Ave Phone: (626) 470-6107" at bounding box center [65, 180] width 91 height 31
copy span "(626) 470-6107"
click at [531, 26] on span "Call to Customer" at bounding box center [517, 24] width 37 height 6
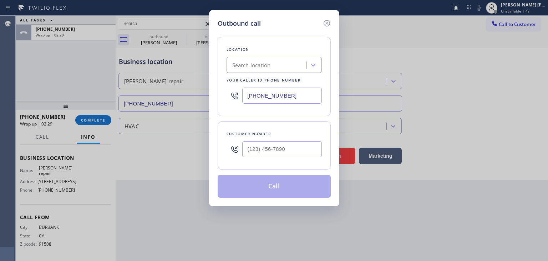
drag, startPoint x: 300, startPoint y: 97, endPoint x: 236, endPoint y: 94, distance: 64.4
click at [240, 97] on div "(818) 532-5453" at bounding box center [274, 95] width 95 height 23
paste input "626) 470-6107"
type input "(626) 470-6107"
type input "(___) ___-____"
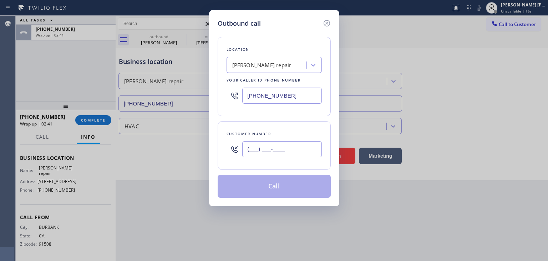
paste input "818) 720-5689"
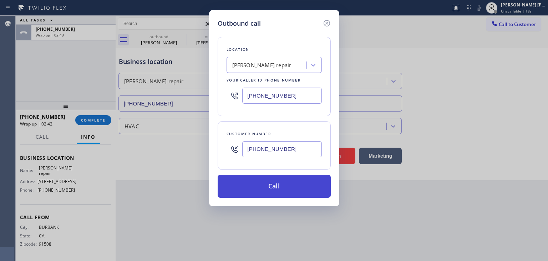
type input "(818) 720-5689"
click at [290, 191] on button "Call" at bounding box center [274, 186] width 113 height 23
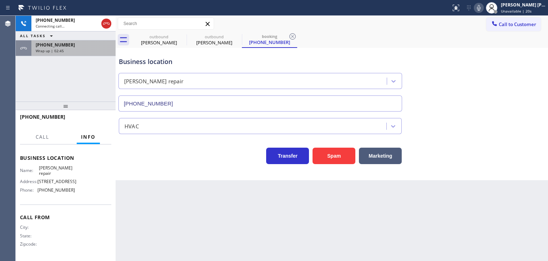
click at [85, 54] on div "+18187205689 Wrap up | 02:45" at bounding box center [71, 48] width 81 height 16
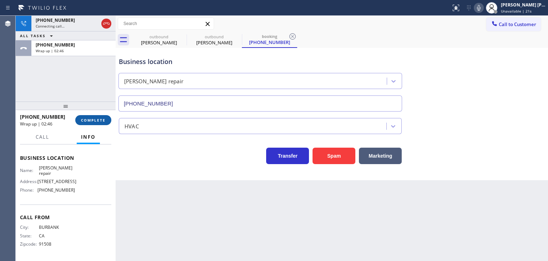
click at [94, 119] on span "COMPLETE" at bounding box center [93, 119] width 25 height 5
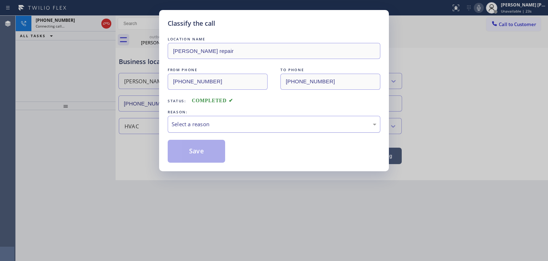
click at [180, 116] on div "Select a reason" at bounding box center [274, 124] width 213 height 17
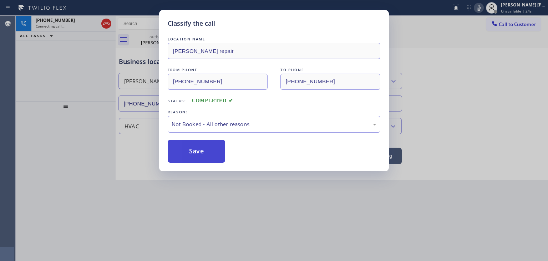
click at [197, 152] on button "Save" at bounding box center [196, 151] width 57 height 23
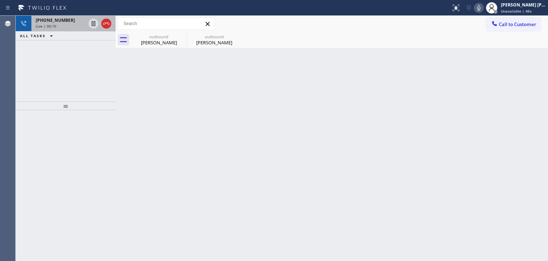
click at [57, 28] on div "+18187205689 Live | 00:10" at bounding box center [59, 24] width 56 height 16
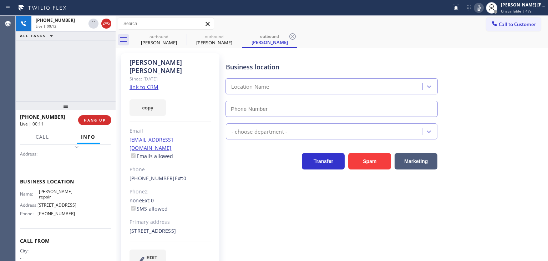
scroll to position [71, 0]
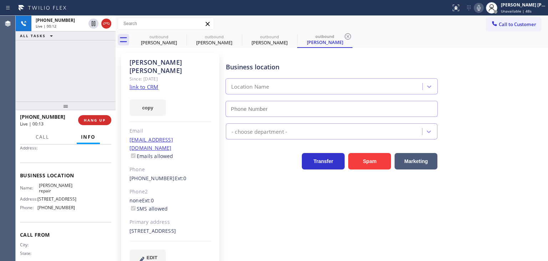
click at [76, 203] on div "Name: Duarte AC repair Address: 1800 Highland Ave Phone: (626) 470-6107" at bounding box center [65, 197] width 91 height 31
click at [75, 206] on div "Name: Duarte AC repair Address: 1800 Highland Ave Phone: (626) 470-6107" at bounding box center [65, 197] width 91 height 31
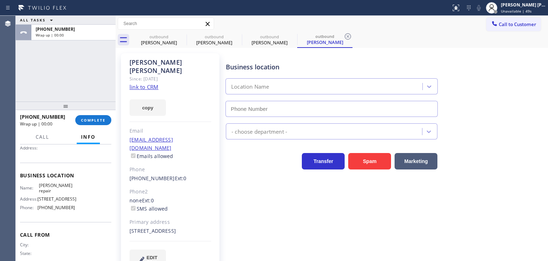
type input "(626) 470-6107"
drag, startPoint x: 75, startPoint y: 206, endPoint x: 40, endPoint y: 209, distance: 35.5
click at [40, 209] on div "Name: Duarte AC repair Address: 1800 Highland Ave Phone: (626) 470-6107" at bounding box center [65, 197] width 91 height 31
click at [104, 117] on button "COMPLETE" at bounding box center [93, 120] width 36 height 10
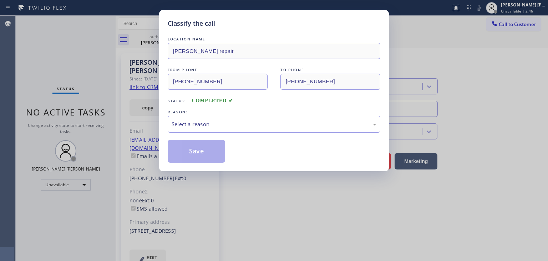
click at [229, 120] on div "Select a reason" at bounding box center [274, 124] width 205 height 8
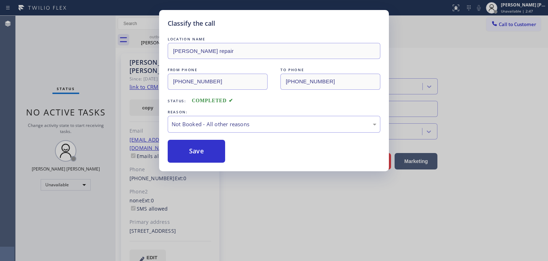
click at [207, 151] on button "Save" at bounding box center [196, 151] width 57 height 23
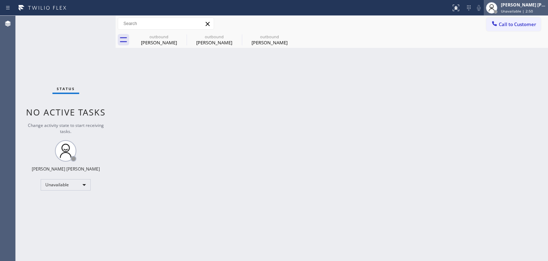
click at [528, 11] on span "Unavailable | 2:50" at bounding box center [517, 11] width 32 height 5
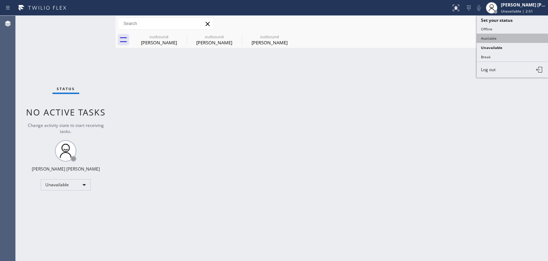
click at [507, 35] on button "Available" at bounding box center [512, 38] width 71 height 9
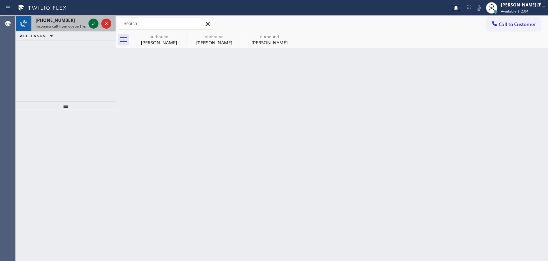
click at [90, 24] on icon at bounding box center [93, 23] width 9 height 9
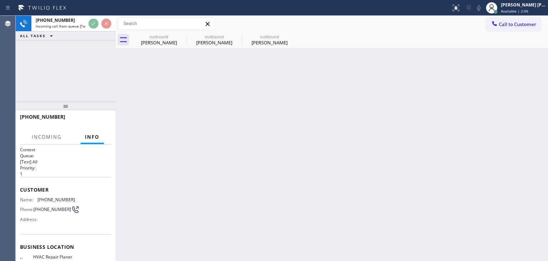
scroll to position [36, 0]
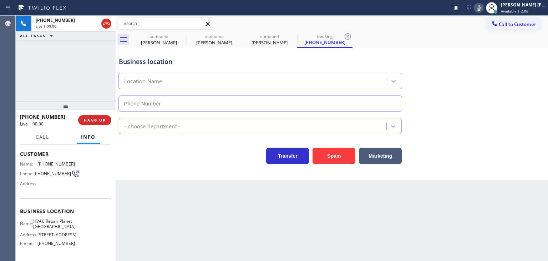
type input "(714) 790-9550"
click at [483, 10] on icon at bounding box center [479, 8] width 9 height 9
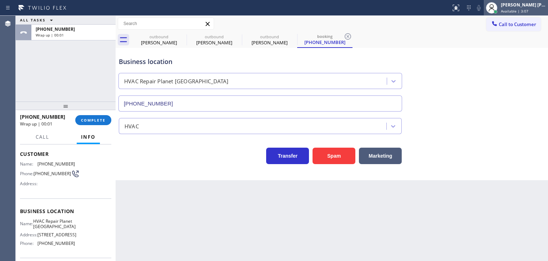
click at [520, 9] on span "Available | 3:07" at bounding box center [514, 11] width 27 height 5
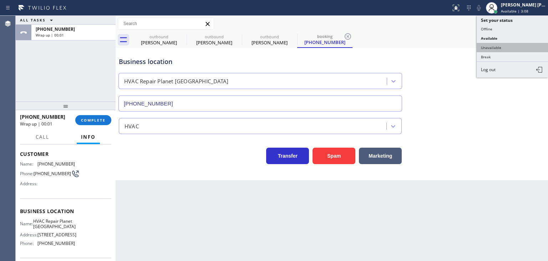
click at [500, 47] on button "Unavailable" at bounding box center [512, 47] width 71 height 9
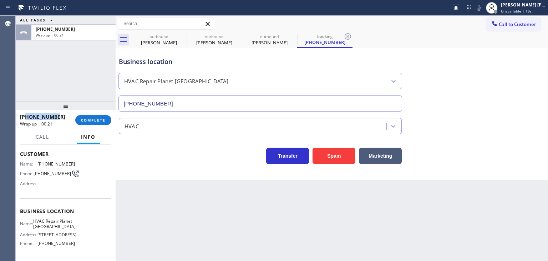
drag, startPoint x: 63, startPoint y: 116, endPoint x: 26, endPoint y: 116, distance: 36.8
click at [26, 116] on div "+16573484565" at bounding box center [45, 116] width 50 height 7
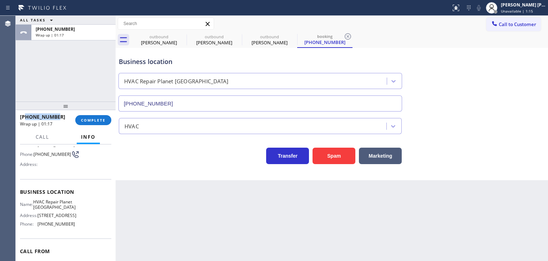
scroll to position [71, 0]
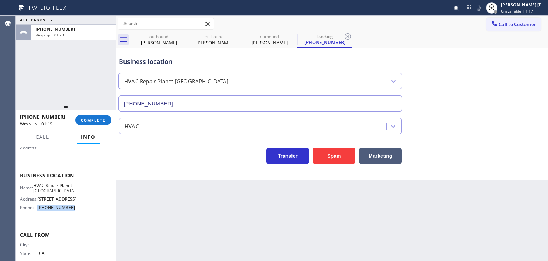
drag, startPoint x: 74, startPoint y: 216, endPoint x: 34, endPoint y: 216, distance: 40.0
click at [34, 213] on div "Name: HVAC Repair Planet Villa Park Address: 9772 Haninger Way Phone: (714) 790…" at bounding box center [65, 197] width 91 height 31
click at [91, 117] on span "COMPLETE" at bounding box center [93, 119] width 25 height 5
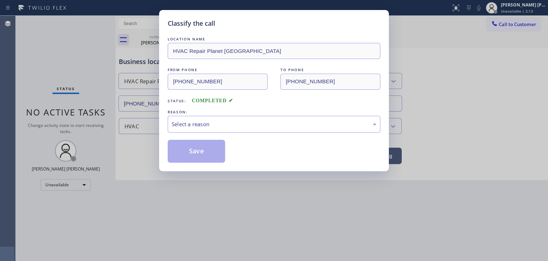
click at [183, 120] on div "Select a reason" at bounding box center [274, 124] width 205 height 8
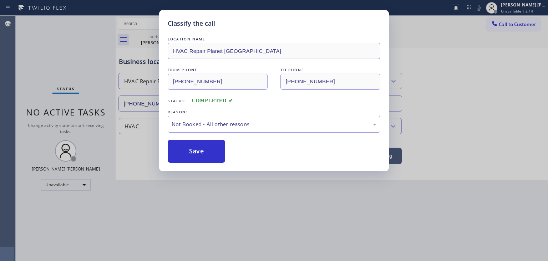
click at [192, 149] on button "Save" at bounding box center [196, 151] width 57 height 23
type input "(626) 470-6107"
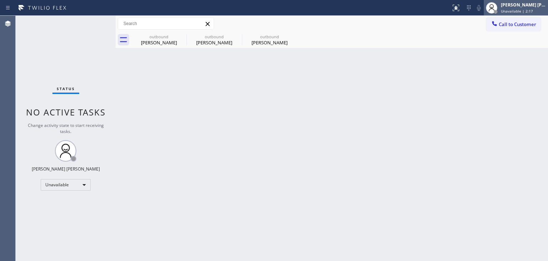
click at [528, 5] on div "[PERSON_NAME] [PERSON_NAME]" at bounding box center [523, 5] width 45 height 6
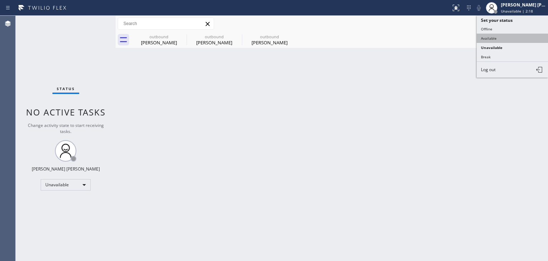
click at [513, 36] on button "Available" at bounding box center [512, 38] width 71 height 9
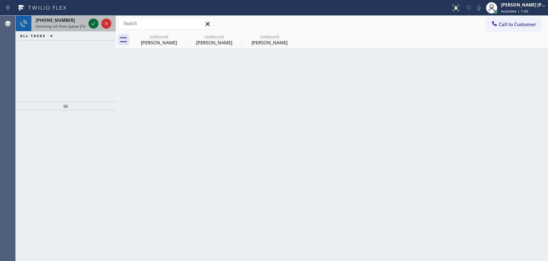
click at [92, 22] on icon at bounding box center [93, 23] width 9 height 9
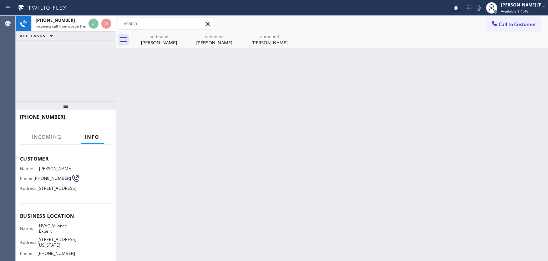
scroll to position [71, 0]
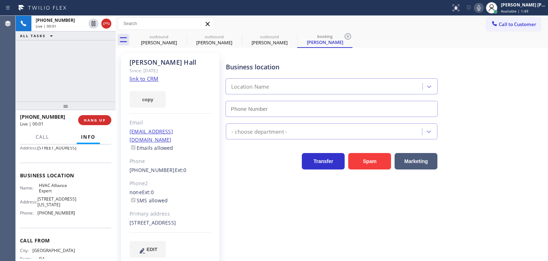
type input "(855) 999-4417"
click at [149, 81] on link "link to CRM" at bounding box center [144, 78] width 29 height 7
click at [531, 6] on div "[PERSON_NAME] [PERSON_NAME]" at bounding box center [523, 5] width 45 height 6
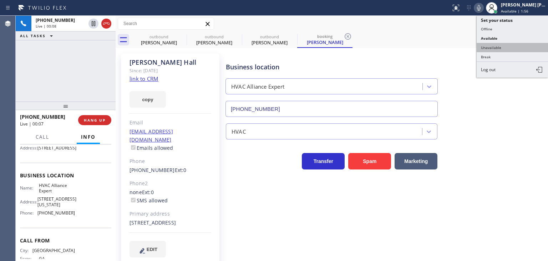
click at [510, 45] on button "Unavailable" at bounding box center [512, 47] width 71 height 9
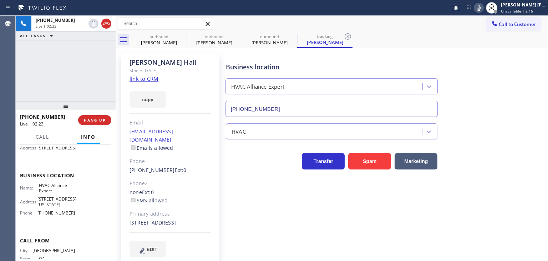
click at [483, 9] on icon at bounding box center [479, 8] width 9 height 9
click at [522, 7] on div "[PERSON_NAME] [PERSON_NAME]" at bounding box center [523, 5] width 45 height 6
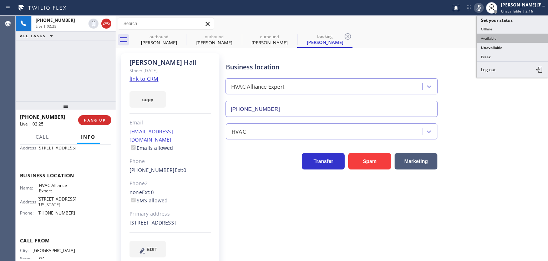
click at [502, 37] on button "Available" at bounding box center [512, 38] width 71 height 9
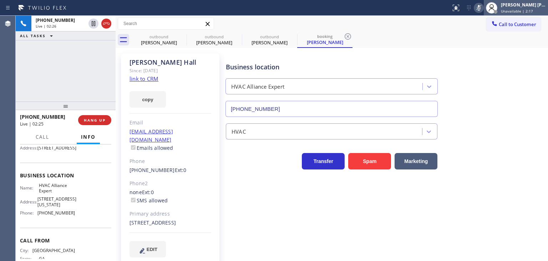
click at [526, 9] on span "Unavailable | 2:17" at bounding box center [517, 11] width 32 height 5
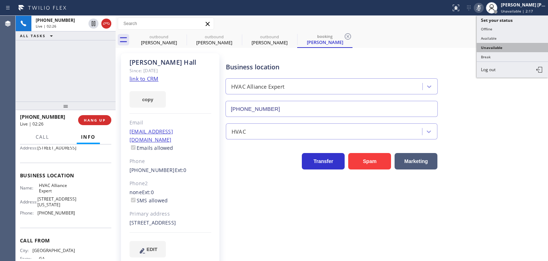
click at [504, 47] on button "Unavailable" at bounding box center [512, 47] width 71 height 9
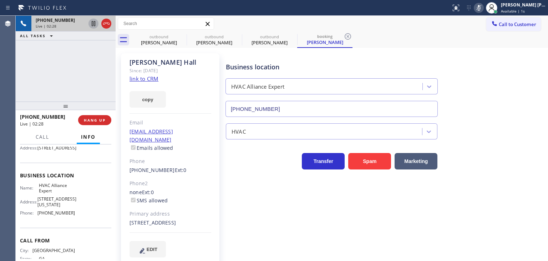
click at [90, 21] on icon at bounding box center [93, 23] width 9 height 9
click at [483, 7] on icon at bounding box center [479, 8] width 9 height 9
click at [95, 22] on icon at bounding box center [93, 23] width 5 height 5
click at [483, 7] on icon at bounding box center [479, 8] width 9 height 9
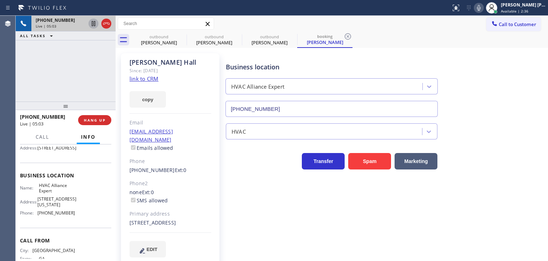
click at [483, 9] on icon at bounding box center [479, 8] width 9 height 9
click at [481, 6] on icon at bounding box center [479, 8] width 4 height 6
click at [524, 7] on div "[PERSON_NAME] [PERSON_NAME]" at bounding box center [523, 5] width 45 height 6
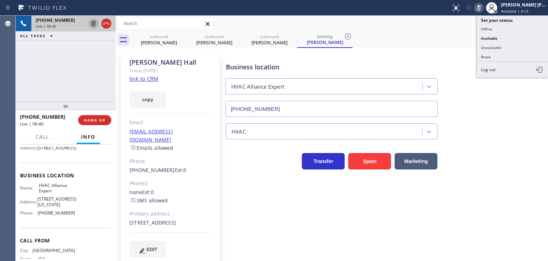
click at [505, 45] on button "Unavailable" at bounding box center [512, 47] width 71 height 9
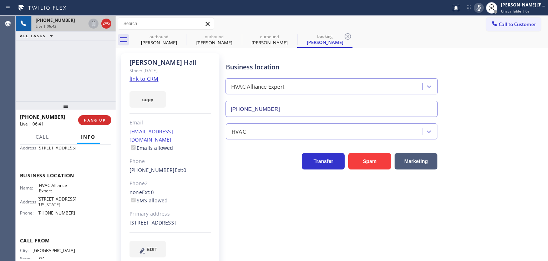
click at [90, 24] on icon at bounding box center [93, 23] width 9 height 9
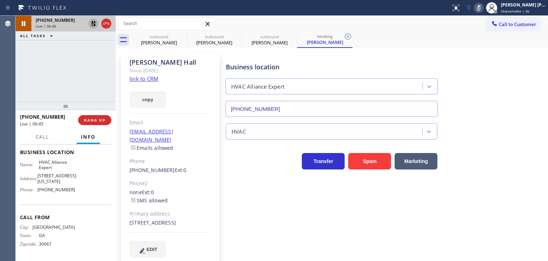
scroll to position [106, 0]
drag, startPoint x: 76, startPoint y: 185, endPoint x: 39, endPoint y: 189, distance: 37.7
click at [39, 189] on div "Name: HVAC Alliance Expert Address: 10866 Washington Blvd Phone: (855) 999-4417" at bounding box center [65, 177] width 91 height 36
click at [483, 5] on icon at bounding box center [479, 8] width 9 height 9
click at [94, 24] on icon at bounding box center [93, 23] width 9 height 9
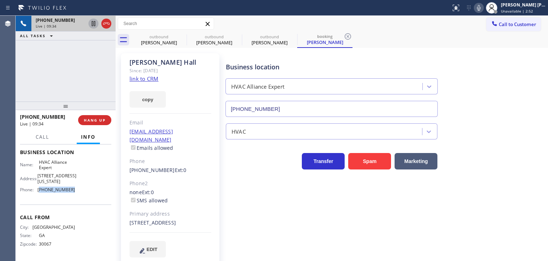
click at [483, 10] on icon at bounding box center [479, 8] width 9 height 9
click at [483, 9] on icon at bounding box center [479, 8] width 9 height 9
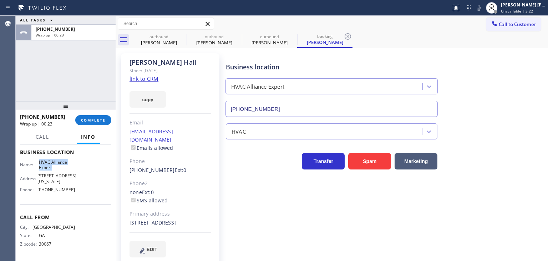
drag, startPoint x: 56, startPoint y: 166, endPoint x: 39, endPoint y: 160, distance: 18.1
click at [39, 160] on span "HVAC Alliance Expert" at bounding box center [57, 164] width 36 height 11
drag, startPoint x: 185, startPoint y: 58, endPoint x: 129, endPoint y: 59, distance: 56.8
click at [129, 59] on div "Freeman Hall Since: 20 may 2020 link to CRM copy Email freemanhall94@gmail.com …" at bounding box center [170, 159] width 99 height 212
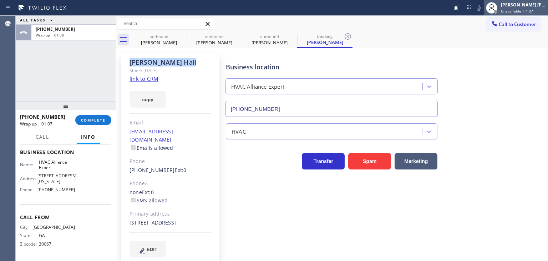
click at [529, 9] on span "Unavailable | 4:07" at bounding box center [517, 11] width 32 height 5
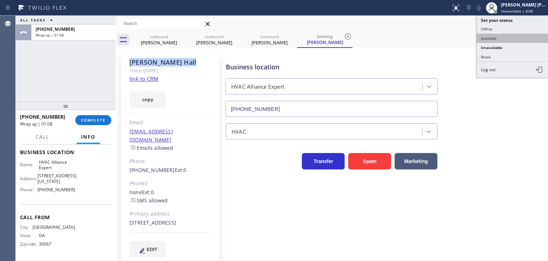
click at [504, 36] on button "Available" at bounding box center [512, 38] width 71 height 9
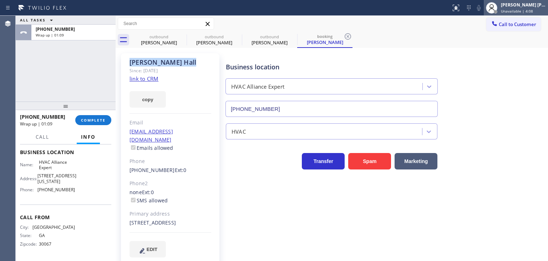
click at [524, 10] on span "Unavailable | 4:08" at bounding box center [517, 11] width 32 height 5
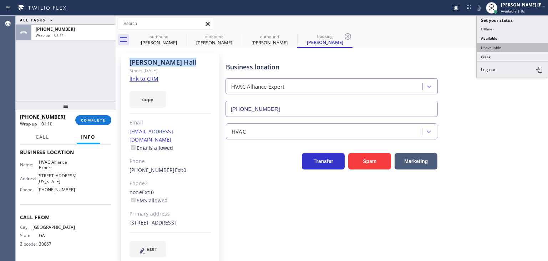
click at [512, 44] on button "Unavailable" at bounding box center [512, 47] width 71 height 9
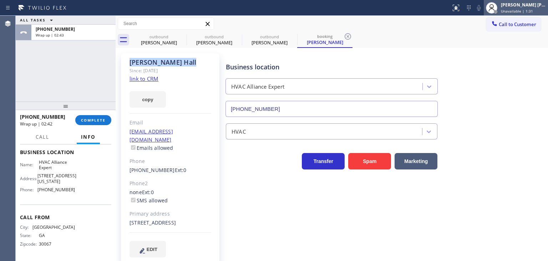
click at [531, 6] on div "[PERSON_NAME] [PERSON_NAME]" at bounding box center [523, 5] width 45 height 6
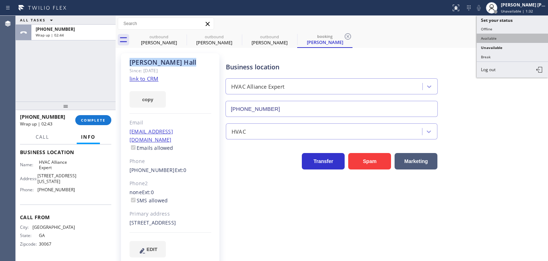
click at [506, 36] on button "Available" at bounding box center [512, 38] width 71 height 9
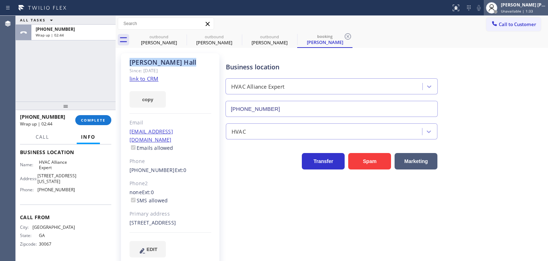
click at [530, 8] on div "Edel John Suson Unavailable | 1:33" at bounding box center [524, 7] width 49 height 12
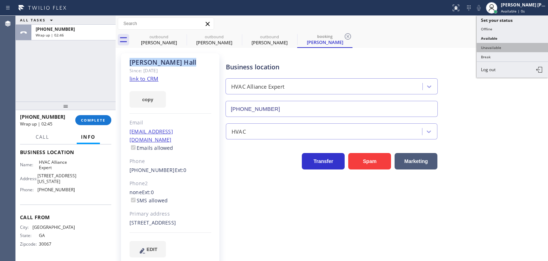
drag, startPoint x: 515, startPoint y: 45, endPoint x: 197, endPoint y: 41, distance: 317.8
click at [514, 45] on button "Unavailable" at bounding box center [512, 47] width 71 height 9
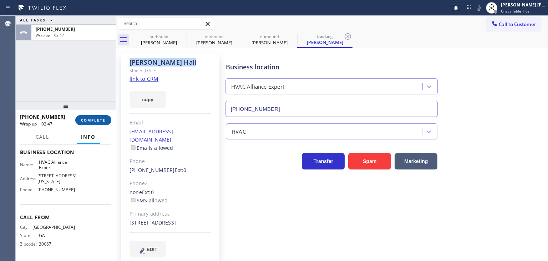
click at [97, 120] on span "COMPLETE" at bounding box center [93, 119] width 25 height 5
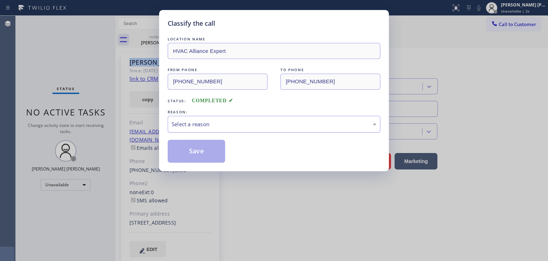
click at [182, 125] on div "Select a reason" at bounding box center [274, 124] width 205 height 8
click at [194, 145] on button "Save" at bounding box center [196, 151] width 57 height 23
type input "(626) 470-6107"
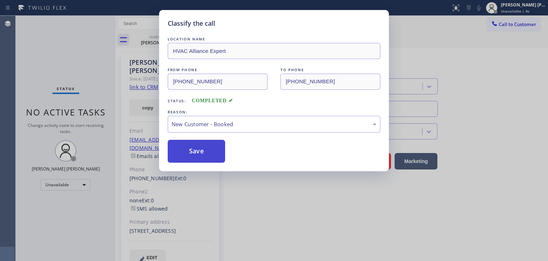
click at [196, 147] on button "Save" at bounding box center [196, 151] width 57 height 23
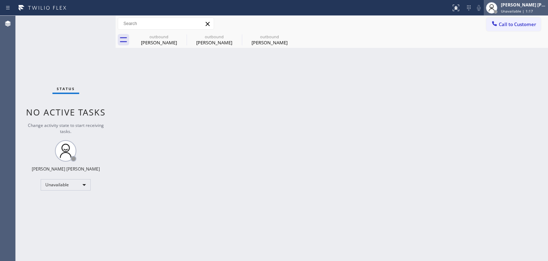
click at [528, 2] on div "[PERSON_NAME] [PERSON_NAME]" at bounding box center [523, 5] width 45 height 6
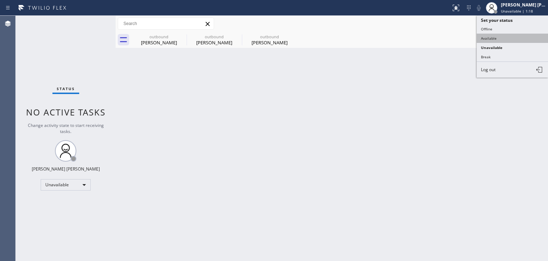
click at [506, 37] on button "Available" at bounding box center [512, 38] width 71 height 9
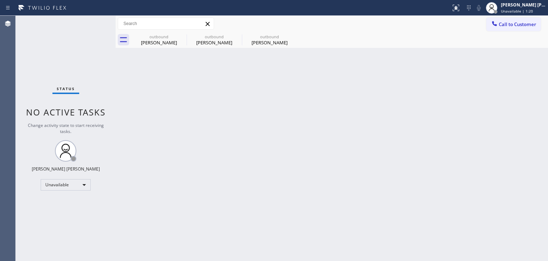
click at [92, 20] on div "Status No active tasks Change activity state to start receiving tasks. Edel Joh…" at bounding box center [66, 138] width 100 height 245
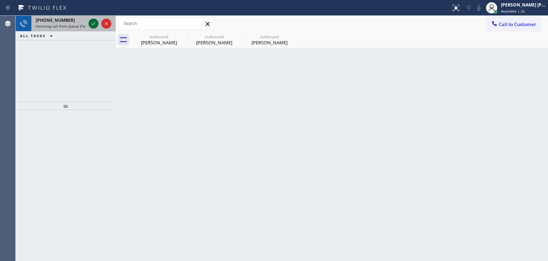
click at [91, 23] on icon at bounding box center [93, 23] width 9 height 9
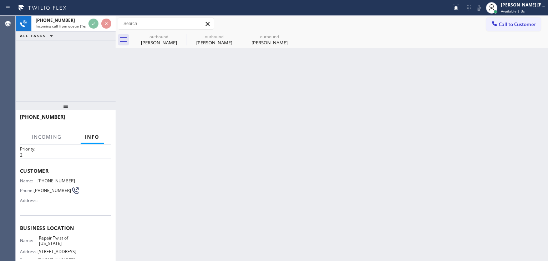
scroll to position [36, 0]
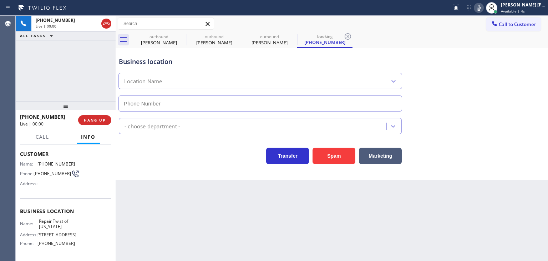
type input "(347) 284-6179"
click at [483, 8] on icon at bounding box center [479, 8] width 9 height 9
drag, startPoint x: 62, startPoint y: 117, endPoint x: 24, endPoint y: 112, distance: 38.5
click at [24, 112] on div "+13474051526 Live | 03:20" at bounding box center [49, 120] width 58 height 19
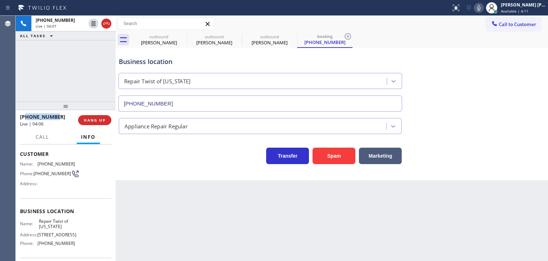
click at [483, 9] on icon at bounding box center [479, 8] width 9 height 9
click at [483, 5] on icon at bounding box center [479, 8] width 9 height 9
click at [482, 6] on rect at bounding box center [479, 7] width 5 height 5
click at [536, 7] on div "[PERSON_NAME] [PERSON_NAME]" at bounding box center [523, 5] width 45 height 6
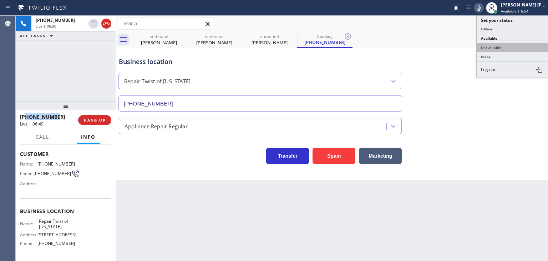
click at [515, 49] on button "Unavailable" at bounding box center [512, 47] width 71 height 9
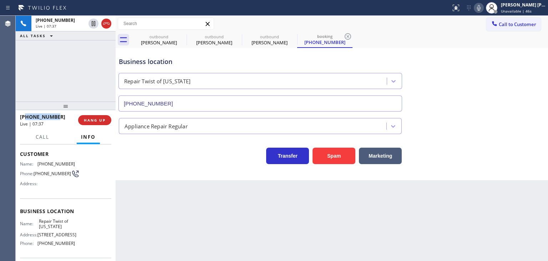
scroll to position [71, 0]
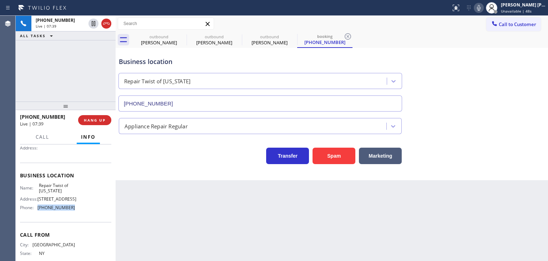
drag, startPoint x: 77, startPoint y: 222, endPoint x: 38, endPoint y: 220, distance: 39.3
click at [38, 213] on div "Name: Repair Twist of New York Address: 895 Grand St Brooklyn, NY 11211, USA Ph…" at bounding box center [65, 197] width 91 height 31
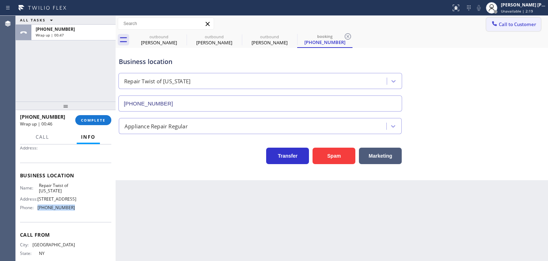
click at [520, 20] on button "Call to Customer" at bounding box center [514, 24] width 55 height 14
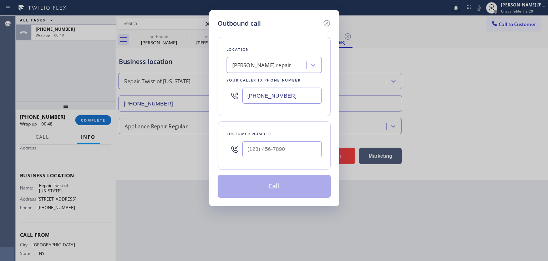
drag, startPoint x: 307, startPoint y: 94, endPoint x: 129, endPoint y: 97, distance: 177.9
click at [129, 97] on div "Outbound call Location Duarte AC repair Your caller id phone number (626) 470-6…" at bounding box center [274, 130] width 548 height 261
paste input "347) 284-6179"
type input "(347) 284-6179"
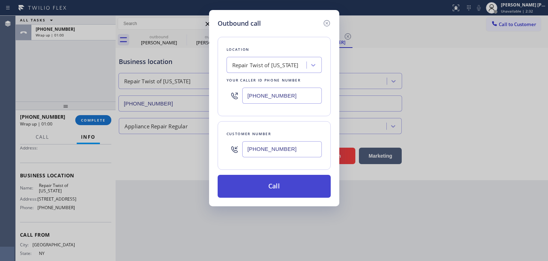
type input "(347) 405-1526"
click at [268, 180] on button "Call" at bounding box center [274, 186] width 113 height 23
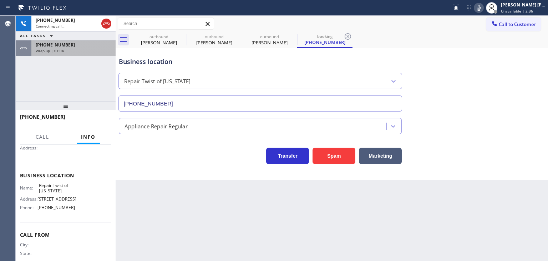
click at [51, 50] on span "Wrap up | 01:04" at bounding box center [50, 50] width 28 height 5
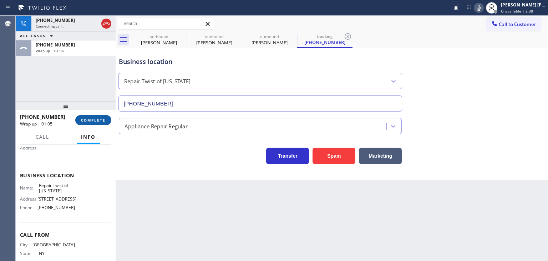
click at [88, 117] on button "COMPLETE" at bounding box center [93, 120] width 36 height 10
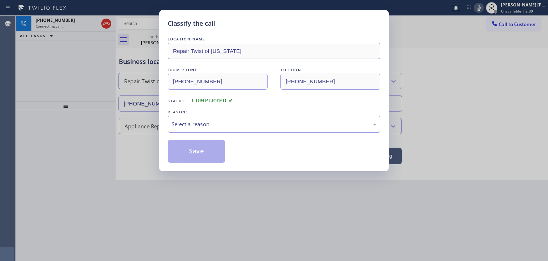
click at [192, 121] on div "Select a reason" at bounding box center [274, 124] width 205 height 8
click at [196, 151] on button "Save" at bounding box center [196, 151] width 57 height 23
type input "(626) 470-6107"
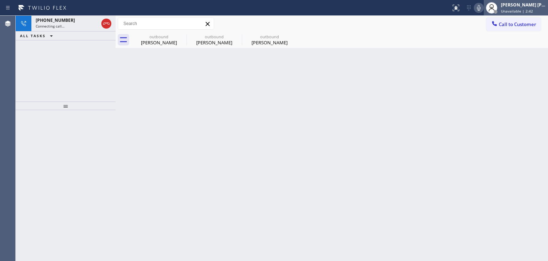
click at [531, 13] on span "Unavailable | 2:42" at bounding box center [517, 11] width 32 height 5
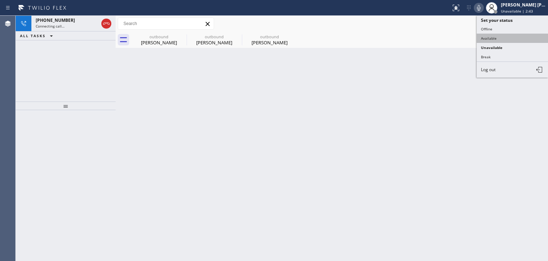
click at [512, 35] on button "Available" at bounding box center [512, 38] width 71 height 9
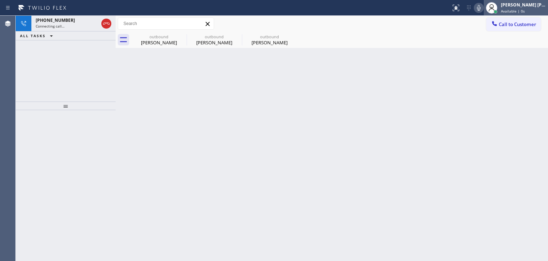
click at [521, 9] on span "Available | 0s" at bounding box center [513, 11] width 24 height 5
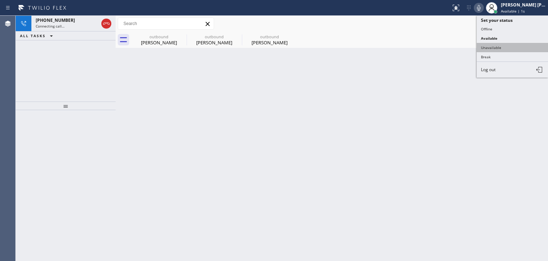
click at [506, 46] on button "Unavailable" at bounding box center [512, 47] width 71 height 9
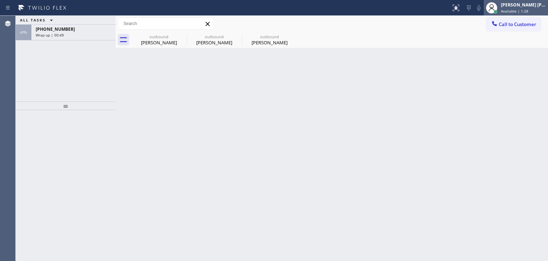
click at [527, 6] on div "[PERSON_NAME] [PERSON_NAME]" at bounding box center [523, 5] width 45 height 6
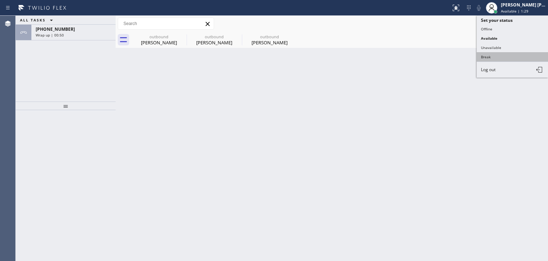
click at [497, 55] on button "Break" at bounding box center [512, 56] width 71 height 9
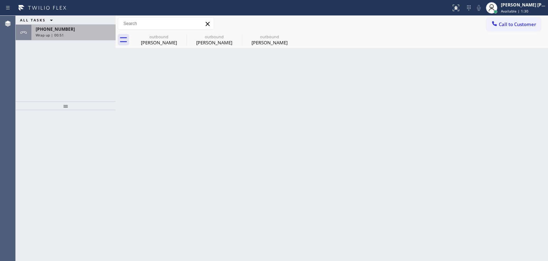
click at [70, 36] on div "Wrap up | 00:51" at bounding box center [74, 34] width 76 height 5
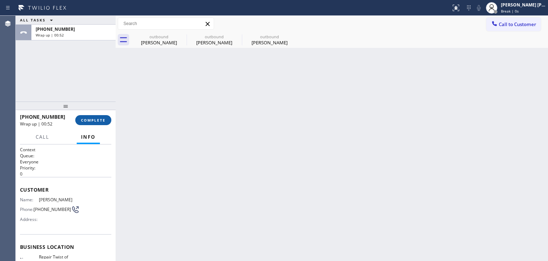
click at [92, 120] on span "COMPLETE" at bounding box center [93, 119] width 25 height 5
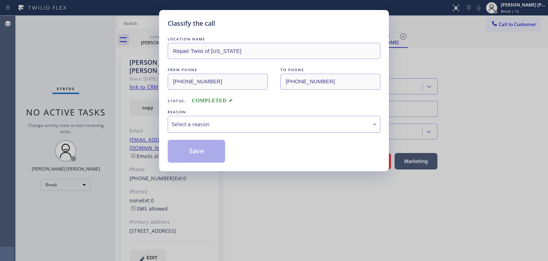
click at [196, 121] on div "Select a reason" at bounding box center [274, 124] width 205 height 8
type input "(347) 284-6179"
click at [194, 150] on button "Save" at bounding box center [196, 151] width 57 height 23
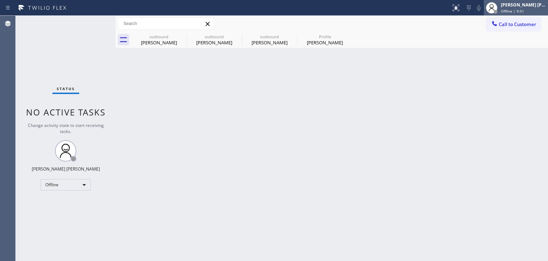
click at [523, 6] on div "[PERSON_NAME] [PERSON_NAME]" at bounding box center [523, 5] width 45 height 6
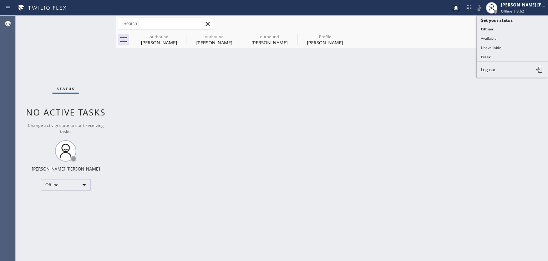
click at [502, 37] on button "Available" at bounding box center [512, 38] width 71 height 9
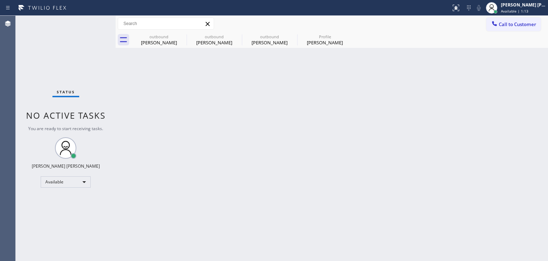
click at [94, 20] on div "Status No active tasks You are ready to start receiving tasks. [PERSON_NAME] [P…" at bounding box center [66, 138] width 100 height 245
click at [95, 22] on div "Status No active tasks You are ready to start receiving tasks. Edel John Suson …" at bounding box center [66, 138] width 100 height 245
click at [91, 20] on div "Status No active tasks You are ready to start receiving tasks. Edel John Suson …" at bounding box center [66, 138] width 100 height 245
click at [89, 21] on div "Status No active tasks You are ready to start receiving tasks. Edel John Suson …" at bounding box center [66, 138] width 100 height 245
click at [93, 22] on div "Status No active tasks You are ready to start receiving tasks. Edel John Suson …" at bounding box center [66, 138] width 100 height 245
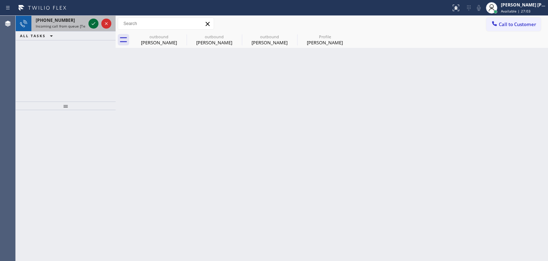
click at [94, 25] on icon at bounding box center [93, 23] width 9 height 9
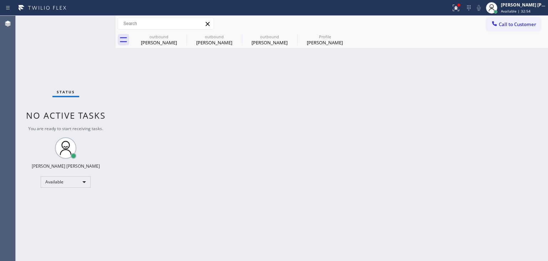
click at [93, 21] on div "Status No active tasks You are ready to start receiving tasks. Edel John Suson …" at bounding box center [66, 138] width 100 height 245
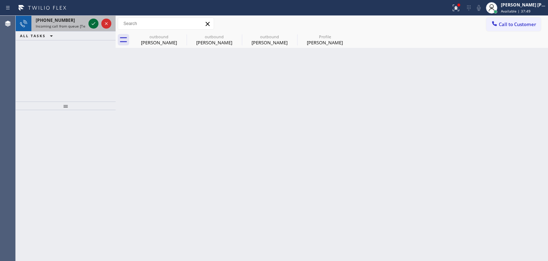
click at [93, 21] on icon at bounding box center [93, 23] width 9 height 9
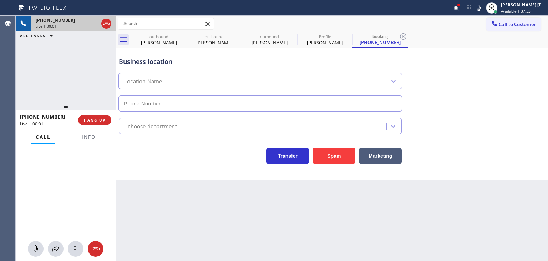
type input "(909) 341-1104"
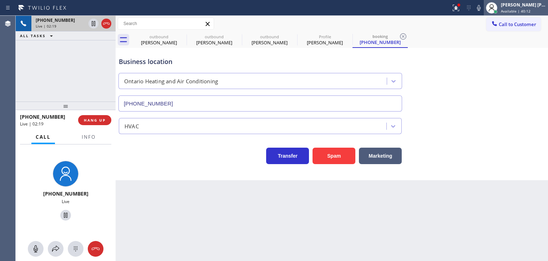
click at [540, 7] on div "[PERSON_NAME] [PERSON_NAME]" at bounding box center [523, 5] width 45 height 6
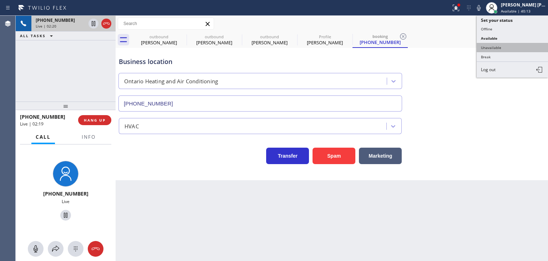
drag, startPoint x: 501, startPoint y: 49, endPoint x: 501, endPoint y: 29, distance: 19.3
click at [501, 48] on button "Unavailable" at bounding box center [512, 47] width 71 height 9
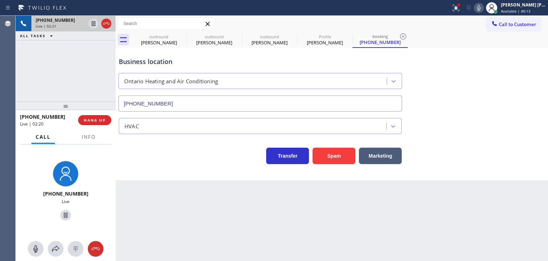
click at [483, 5] on icon at bounding box center [479, 8] width 9 height 9
click at [93, 24] on icon at bounding box center [93, 23] width 9 height 9
click at [483, 8] on icon at bounding box center [479, 8] width 9 height 9
click at [95, 22] on icon at bounding box center [93, 23] width 9 height 9
click at [481, 8] on icon at bounding box center [479, 8] width 4 height 6
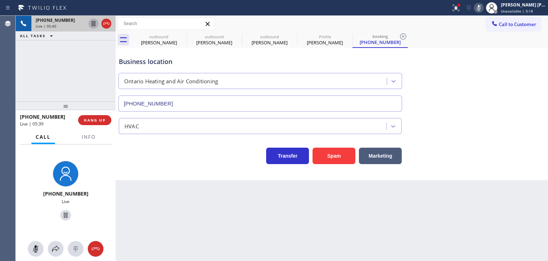
click at [483, 9] on icon at bounding box center [479, 8] width 9 height 9
drag, startPoint x: 56, startPoint y: 117, endPoint x: 26, endPoint y: 115, distance: 29.7
click at [26, 115] on div "+19092351114" at bounding box center [46, 116] width 53 height 7
copy span "9092351114"
click at [461, 9] on icon at bounding box center [456, 8] width 9 height 9
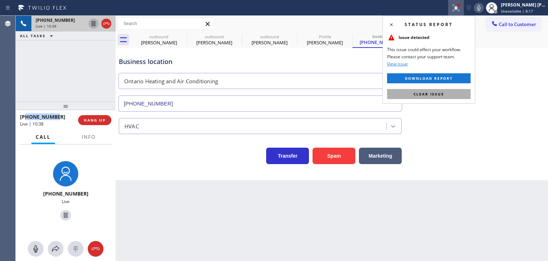
click at [433, 94] on span "Clear issue" at bounding box center [429, 93] width 31 height 5
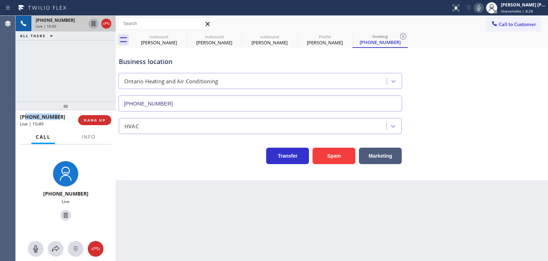
click at [483, 9] on icon at bounding box center [479, 8] width 9 height 9
click at [528, 10] on span "Unavailable | 8:30" at bounding box center [517, 11] width 32 height 5
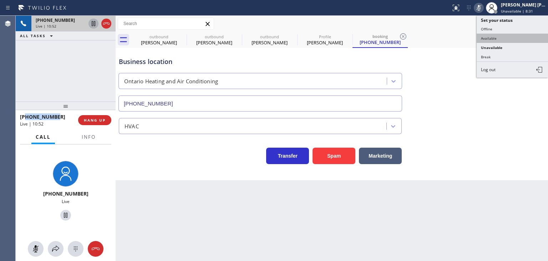
click at [508, 37] on button "Available" at bounding box center [512, 38] width 71 height 9
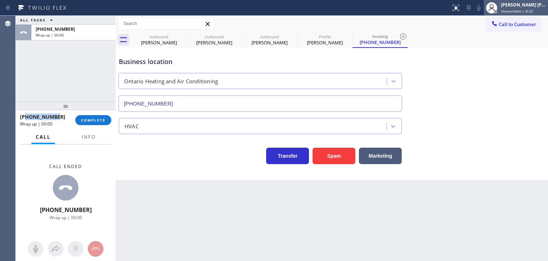
click at [525, 6] on div "[PERSON_NAME] [PERSON_NAME]" at bounding box center [523, 5] width 45 height 6
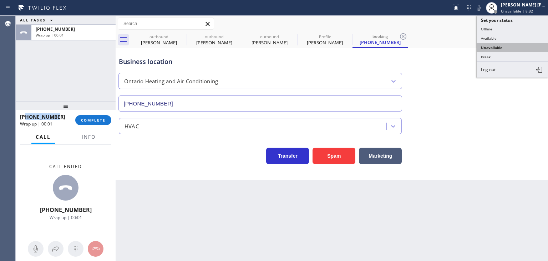
click at [509, 47] on button "Unavailable" at bounding box center [512, 47] width 71 height 9
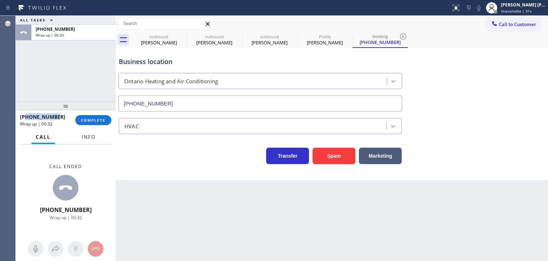
click at [88, 136] on span "Info" at bounding box center [89, 137] width 14 height 6
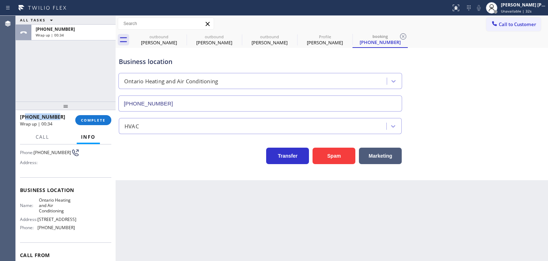
scroll to position [71, 0]
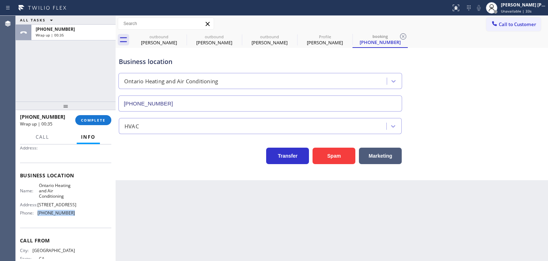
drag, startPoint x: 71, startPoint y: 218, endPoint x: 34, endPoint y: 221, distance: 38.0
click at [34, 219] on div "Name: Ontario Heating and Air Conditioning Address: 935 W Mission Blvd # B Phon…" at bounding box center [65, 200] width 91 height 36
copy div "(909) 341-1104"
click at [518, 9] on span "Unavailable | 2:20" at bounding box center [517, 11] width 32 height 5
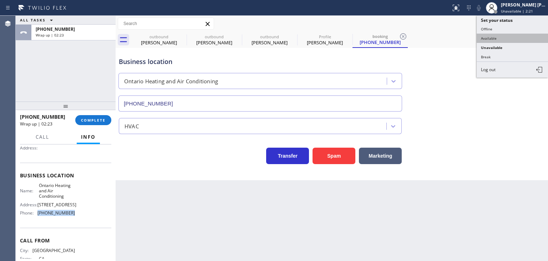
click at [498, 39] on button "Available" at bounding box center [512, 38] width 71 height 9
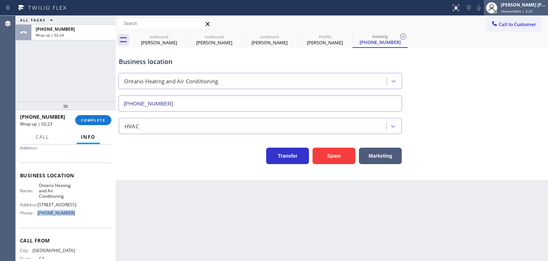
click at [525, 12] on span "Unavailable | 2:21" at bounding box center [517, 11] width 32 height 5
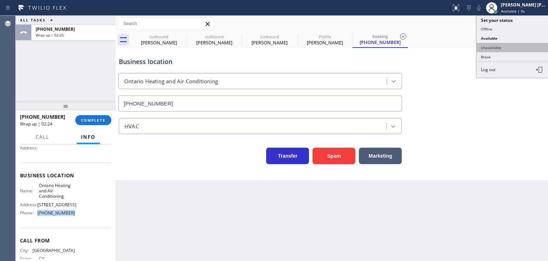
click at [507, 45] on button "Unavailable" at bounding box center [512, 47] width 71 height 9
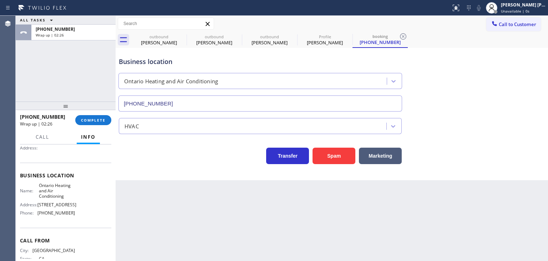
click at [95, 125] on div "+19092351114 Wrap up | 02:26 COMPLETE" at bounding box center [65, 120] width 91 height 19
click at [94, 122] on button "COMPLETE" at bounding box center [93, 120] width 36 height 10
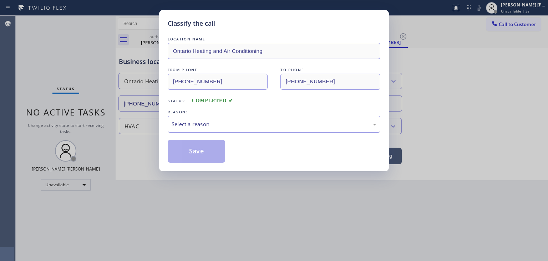
click at [211, 121] on div "Select a reason" at bounding box center [274, 124] width 205 height 8
click at [194, 147] on button "Save" at bounding box center [196, 151] width 57 height 23
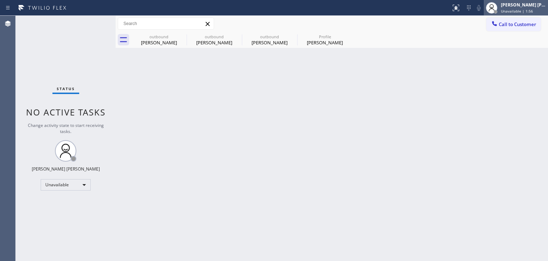
click at [532, 11] on span "Unavailable | 1:56" at bounding box center [517, 11] width 32 height 5
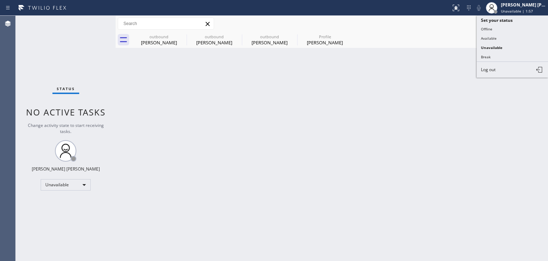
click at [507, 35] on button "Available" at bounding box center [512, 38] width 71 height 9
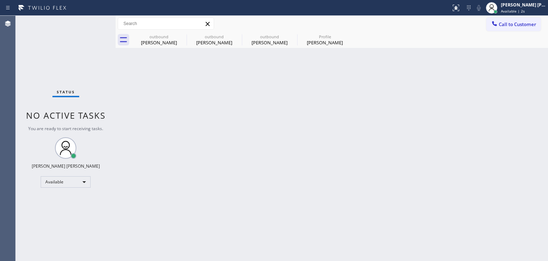
click at [89, 21] on div "Status No active tasks You are ready to start receiving tasks. Edel John Suson …" at bounding box center [66, 138] width 100 height 245
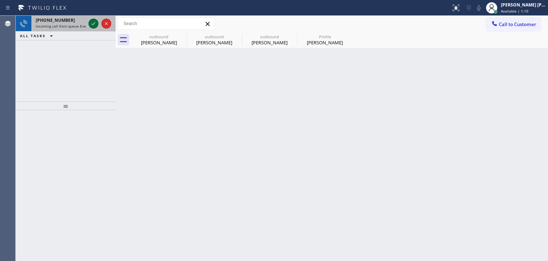
click at [94, 25] on icon at bounding box center [93, 23] width 9 height 9
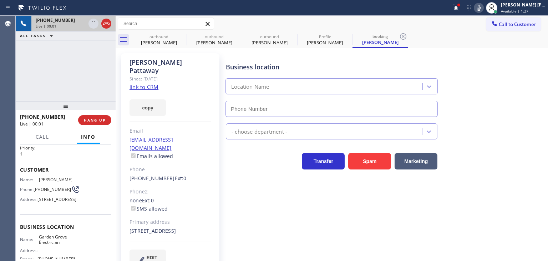
scroll to position [36, 0]
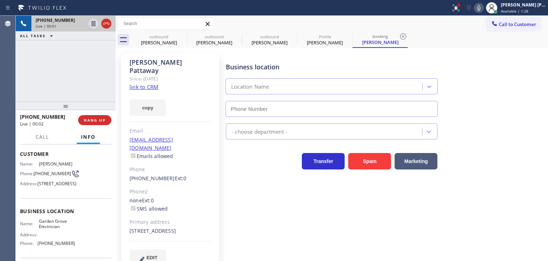
type input "(657) 341-1796"
click at [144, 83] on link "link to CRM" at bounding box center [144, 86] width 29 height 7
click at [530, 6] on div "[PERSON_NAME] [PERSON_NAME]" at bounding box center [523, 5] width 45 height 6
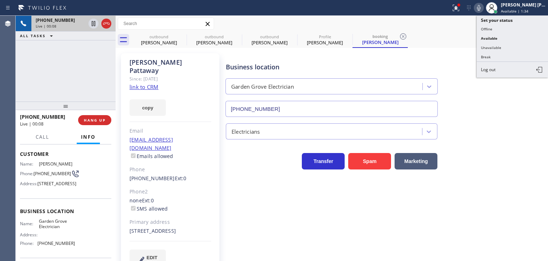
click at [502, 48] on button "Unavailable" at bounding box center [512, 47] width 71 height 9
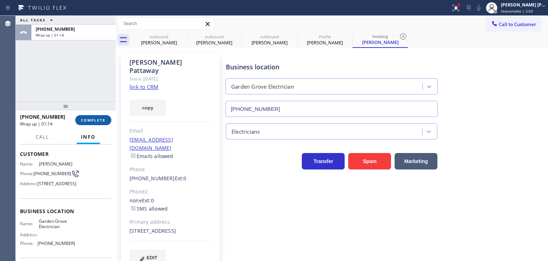
click at [92, 115] on button "COMPLETE" at bounding box center [93, 120] width 36 height 10
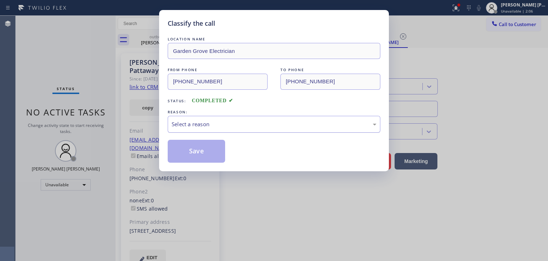
click at [203, 120] on div "Select a reason" at bounding box center [274, 124] width 205 height 8
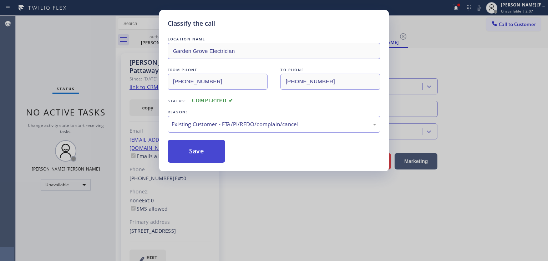
click at [199, 156] on button "Save" at bounding box center [196, 151] width 57 height 23
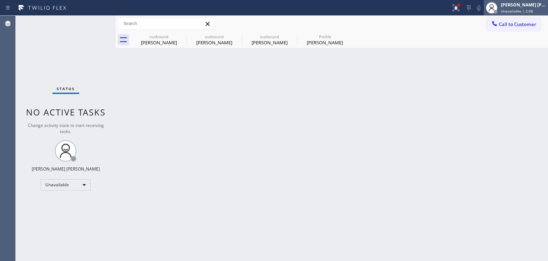
click at [532, 9] on span "Unavailable | 2:08" at bounding box center [517, 11] width 32 height 5
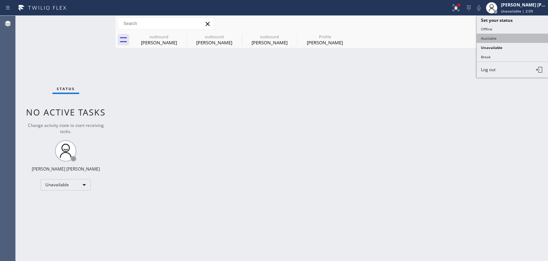
click at [509, 36] on button "Available" at bounding box center [512, 38] width 71 height 9
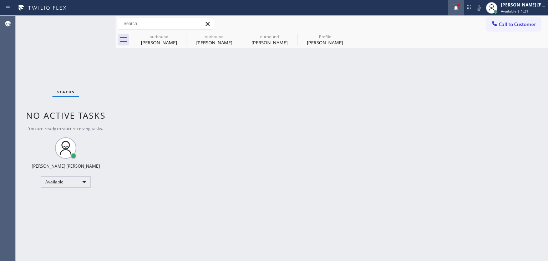
click at [457, 9] on icon at bounding box center [455, 7] width 4 height 5
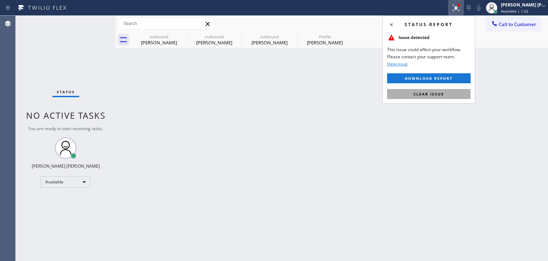
click at [432, 97] on button "Clear issue" at bounding box center [429, 94] width 84 height 10
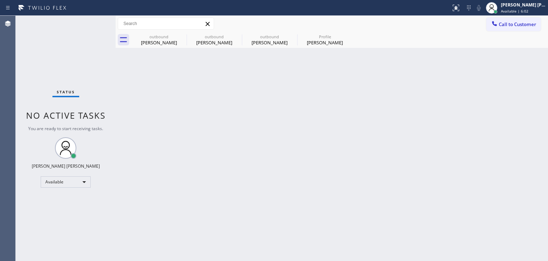
click at [95, 20] on div "Status No active tasks You are ready to start receiving tasks. Edel John Suson …" at bounding box center [66, 138] width 100 height 245
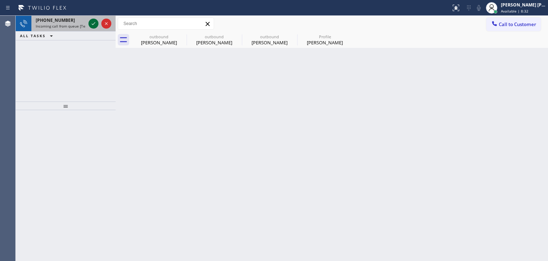
click at [95, 21] on icon at bounding box center [93, 23] width 9 height 9
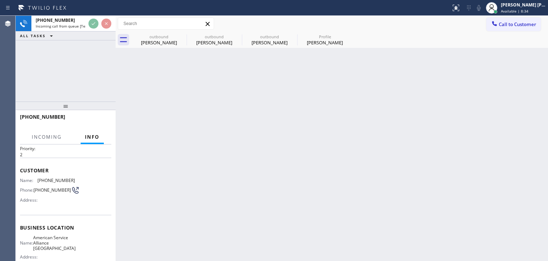
scroll to position [36, 0]
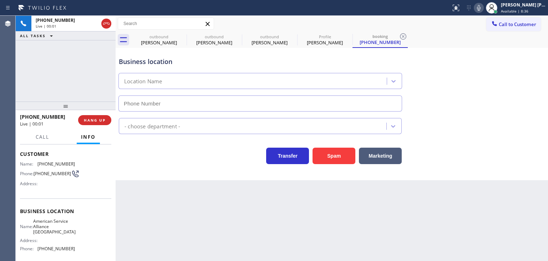
type input "(954) 835-4535"
click at [483, 4] on icon at bounding box center [479, 8] width 9 height 9
click at [481, 6] on icon at bounding box center [479, 8] width 4 height 6
drag, startPoint x: 60, startPoint y: 116, endPoint x: 26, endPoint y: 117, distance: 34.0
click at [26, 117] on div "+17543689933" at bounding box center [46, 116] width 53 height 7
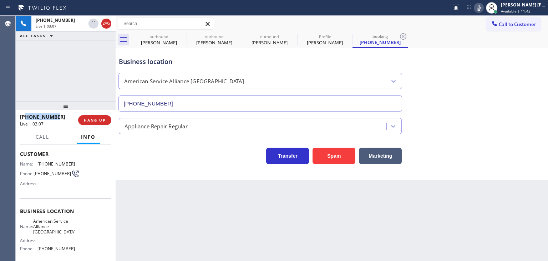
copy span "7543689933"
click at [483, 8] on icon at bounding box center [479, 8] width 9 height 9
click at [482, 6] on rect at bounding box center [479, 7] width 5 height 5
click at [473, 7] on icon at bounding box center [469, 8] width 9 height 9
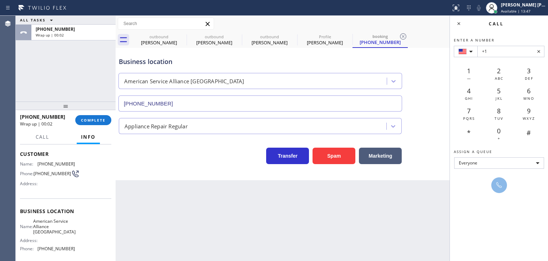
click at [538, 53] on icon at bounding box center [539, 51] width 9 height 9
click at [460, 22] on icon at bounding box center [459, 23] width 9 height 9
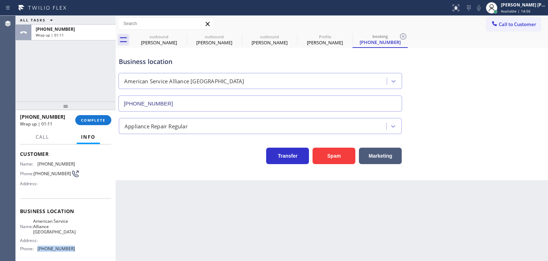
drag, startPoint x: 68, startPoint y: 249, endPoint x: 36, endPoint y: 249, distance: 32.1
click at [36, 249] on div "Phone: (954) 835-4535" at bounding box center [47, 248] width 55 height 5
copy div "(954) 835-4535"
click at [511, 22] on span "Call to Customer" at bounding box center [517, 24] width 37 height 6
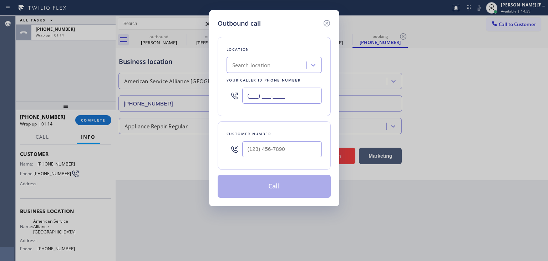
click at [285, 97] on input "(___) ___-____" at bounding box center [282, 95] width 80 height 16
paste input "954) 835-4535"
type input "(954) 835-4535"
type input "(___) ___-____"
paste input "754) 368-9933"
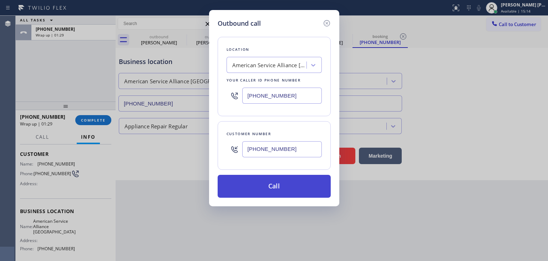
type input "(754) 368-9933"
click at [274, 189] on button "Call" at bounding box center [274, 186] width 113 height 23
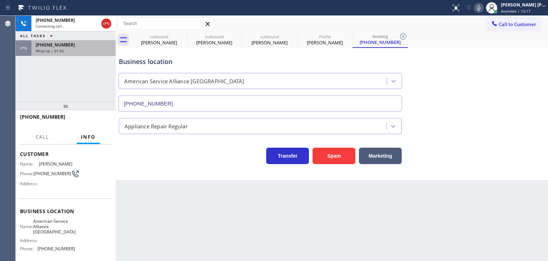
click at [82, 48] on div "Wrap up | 01:32" at bounding box center [74, 50] width 76 height 5
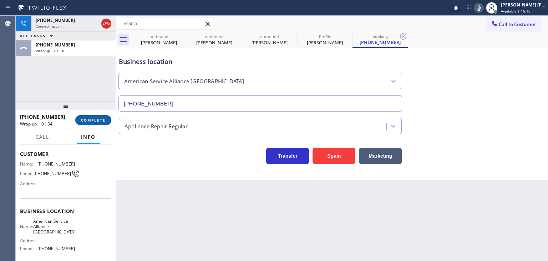
click at [91, 122] on button "COMPLETE" at bounding box center [93, 120] width 36 height 10
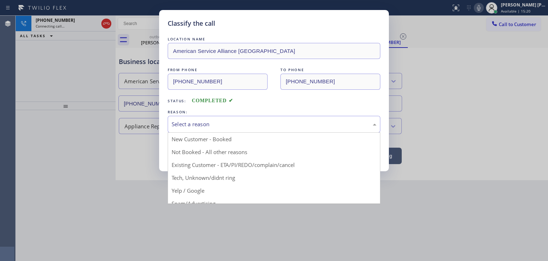
click at [181, 125] on div "Select a reason" at bounding box center [274, 124] width 205 height 8
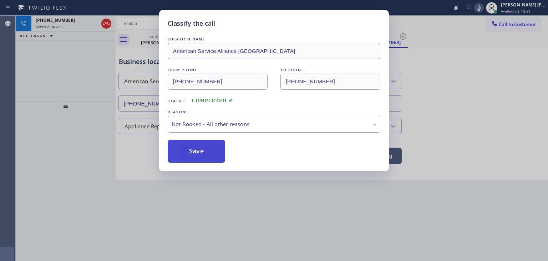
click at [209, 151] on button "Save" at bounding box center [196, 151] width 57 height 23
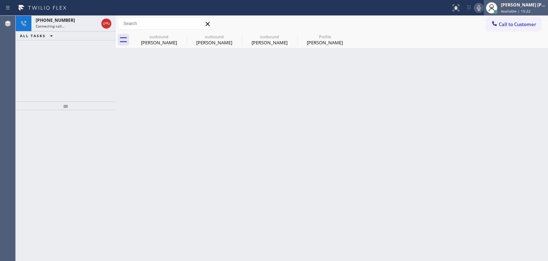
click at [527, 9] on span "Available | 15:22" at bounding box center [516, 11] width 30 height 5
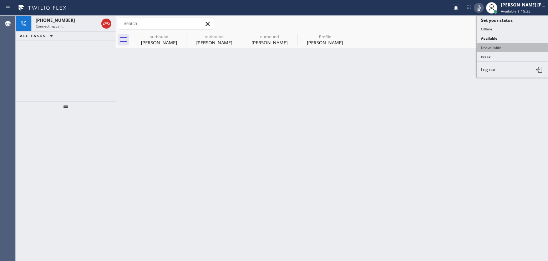
click at [500, 45] on button "Unavailable" at bounding box center [512, 47] width 71 height 9
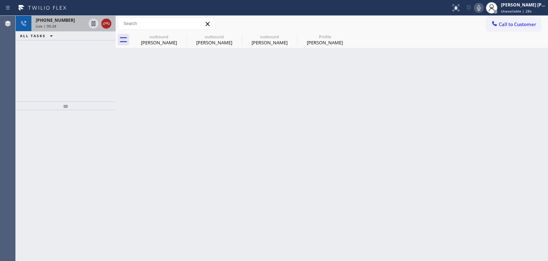
click at [105, 22] on icon at bounding box center [106, 23] width 9 height 9
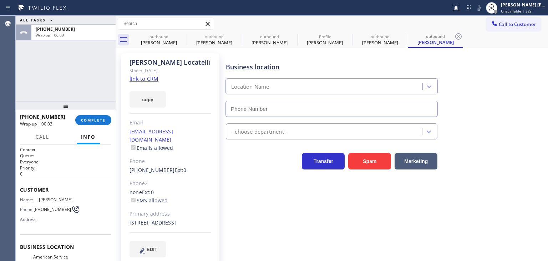
type input "(954) 835-4535"
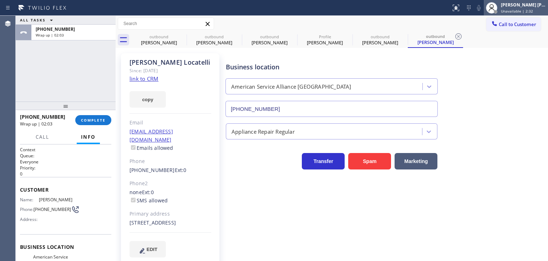
click at [523, 9] on span "Unavailable | 2:32" at bounding box center [517, 11] width 32 height 5
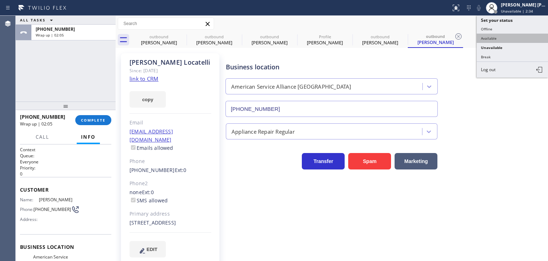
click at [501, 38] on button "Available" at bounding box center [512, 38] width 71 height 9
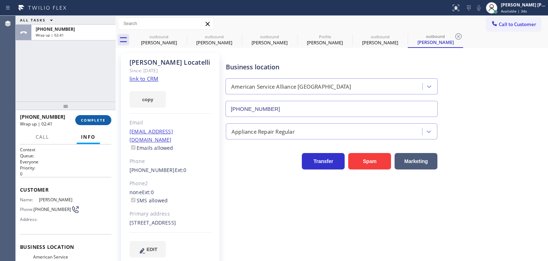
click at [99, 121] on span "COMPLETE" at bounding box center [93, 119] width 25 height 5
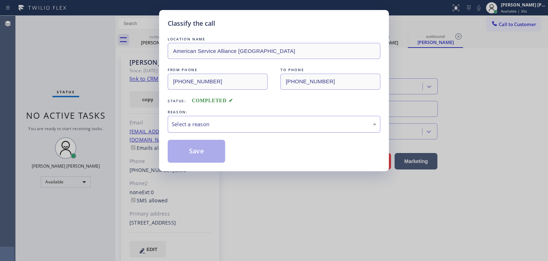
click at [238, 126] on div "Select a reason" at bounding box center [274, 124] width 205 height 8
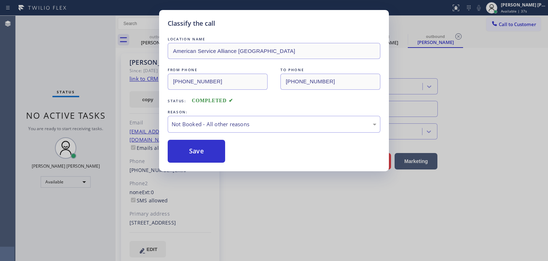
click at [203, 152] on button "Save" at bounding box center [196, 151] width 57 height 23
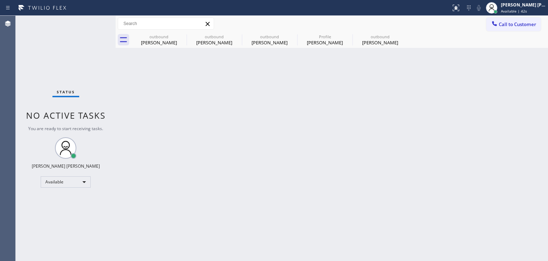
click at [93, 22] on div "Status No active tasks You are ready to start receiving tasks. Edel John Suson …" at bounding box center [66, 138] width 100 height 245
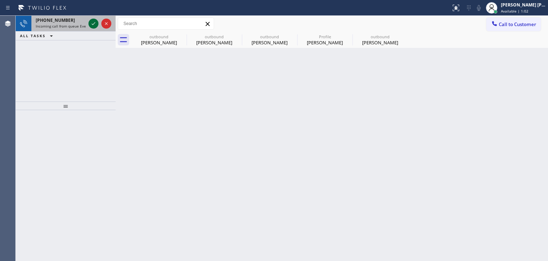
click at [92, 22] on icon at bounding box center [93, 23] width 9 height 9
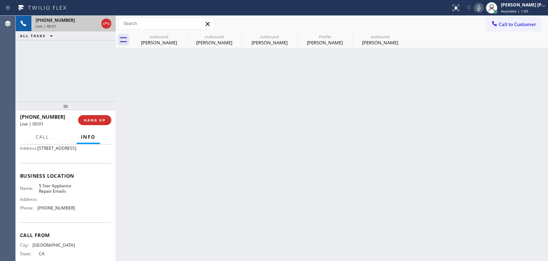
scroll to position [71, 0]
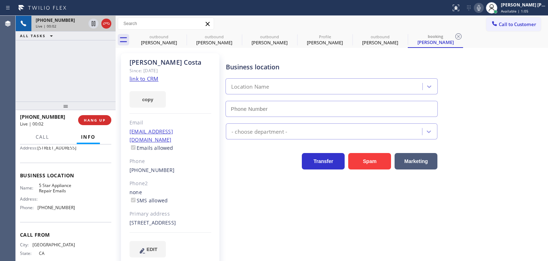
type input "(844) 735-4685"
click at [83, 84] on div "+13103677269 Live | 00:11 ALL TASKS ALL TASKS ACTIVE TASKS TASKS IN WRAP UP" at bounding box center [66, 59] width 100 height 86
click at [140, 79] on link "link to CRM" at bounding box center [144, 78] width 29 height 7
click at [151, 77] on link "link to CRM" at bounding box center [144, 78] width 29 height 7
click at [524, 5] on div "[PERSON_NAME] [PERSON_NAME]" at bounding box center [523, 5] width 45 height 6
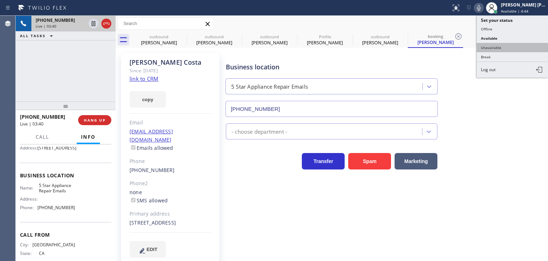
click at [507, 47] on button "Unavailable" at bounding box center [512, 47] width 71 height 9
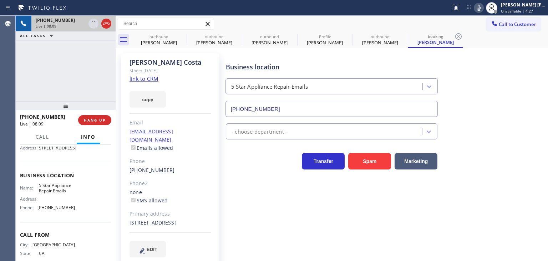
click at [483, 8] on icon at bounding box center [479, 8] width 9 height 9
click at [483, 6] on icon at bounding box center [479, 8] width 9 height 9
click at [481, 9] on icon at bounding box center [479, 8] width 4 height 6
click at [520, 8] on div "Edel John Suson Unavailable | 4:30" at bounding box center [524, 7] width 49 height 12
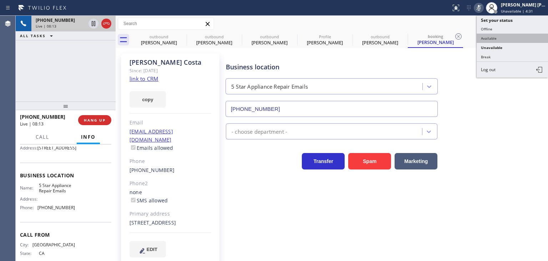
click at [508, 37] on button "Available" at bounding box center [512, 38] width 71 height 9
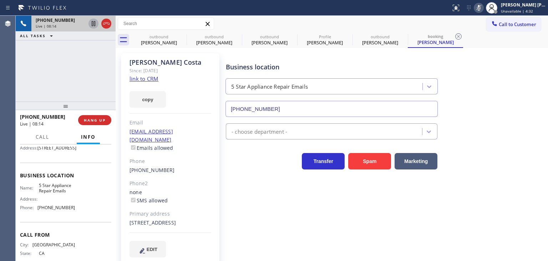
click at [92, 25] on icon at bounding box center [93, 23] width 9 height 9
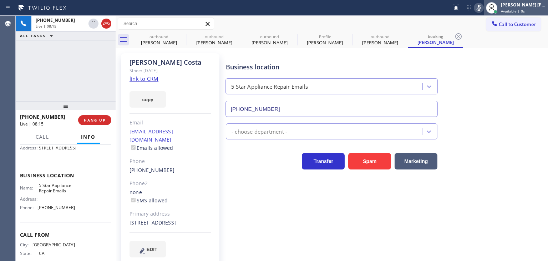
click at [527, 7] on div "[PERSON_NAME] [PERSON_NAME]" at bounding box center [523, 5] width 45 height 6
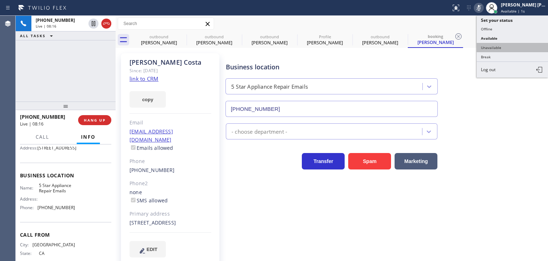
click at [508, 49] on button "Unavailable" at bounding box center [512, 47] width 71 height 9
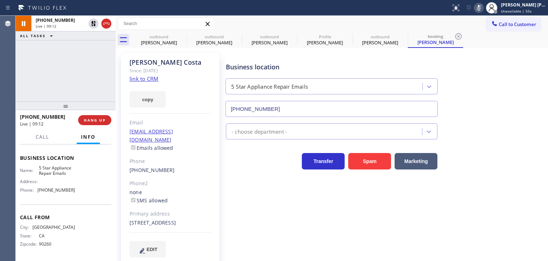
scroll to position [100, 0]
drag, startPoint x: 65, startPoint y: 189, endPoint x: 37, endPoint y: 190, distance: 27.9
click at [37, 190] on div "Name: 5 Star Appliance Repair Emails Address: Phone: (844) 735-4685" at bounding box center [65, 180] width 91 height 31
copy span "(844) 735-4685"
click at [483, 10] on icon at bounding box center [479, 8] width 9 height 9
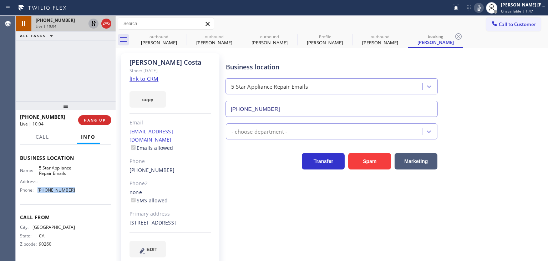
click at [90, 24] on icon at bounding box center [93, 23] width 9 height 9
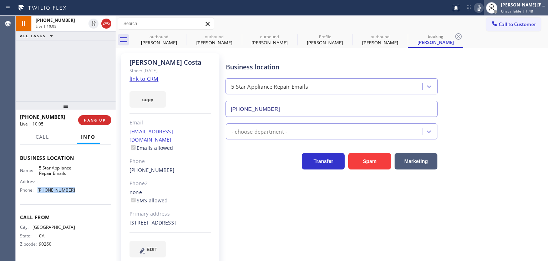
click at [528, 5] on div "[PERSON_NAME] [PERSON_NAME]" at bounding box center [523, 5] width 45 height 6
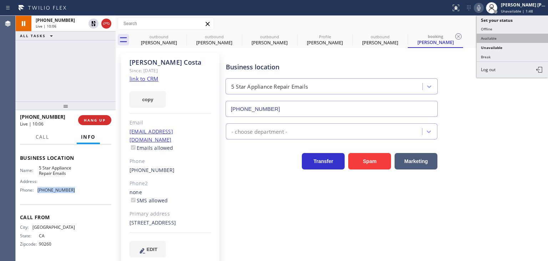
click at [513, 37] on button "Available" at bounding box center [512, 38] width 71 height 9
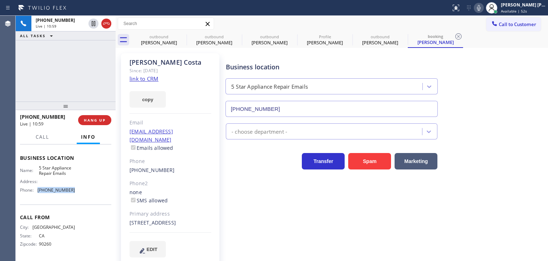
click at [483, 10] on icon at bounding box center [479, 8] width 9 height 9
click at [483, 11] on icon at bounding box center [479, 8] width 9 height 9
click at [483, 6] on icon at bounding box center [479, 8] width 9 height 9
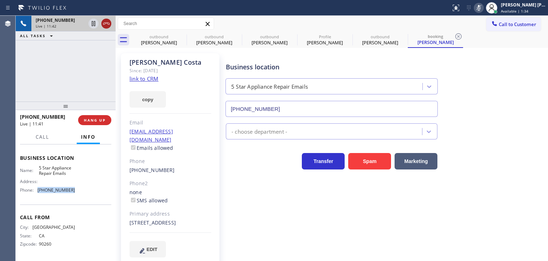
click at [106, 24] on icon at bounding box center [106, 23] width 9 height 9
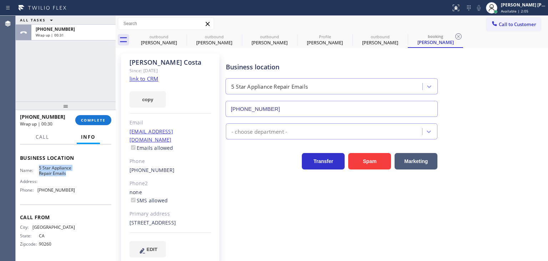
drag, startPoint x: 80, startPoint y: 174, endPoint x: 36, endPoint y: 164, distance: 45.3
click at [36, 164] on div "Business location Name: 5 Star Appliance Repair Emails Address: Phone: (844) 73…" at bounding box center [65, 175] width 91 height 60
copy span "5 Star Appliance Repair Emails"
drag, startPoint x: 189, startPoint y: 64, endPoint x: 130, endPoint y: 63, distance: 58.6
click at [130, 63] on div "Michele Costa" at bounding box center [171, 62] width 82 height 8
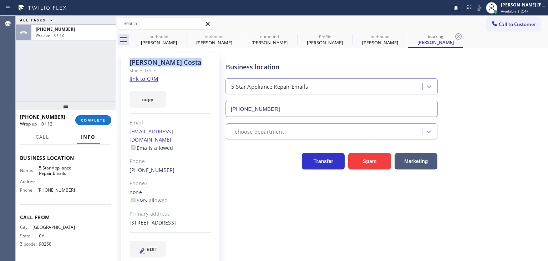
copy div "Michele Costa"
click at [532, 5] on div "[PERSON_NAME] [PERSON_NAME]" at bounding box center [523, 5] width 45 height 6
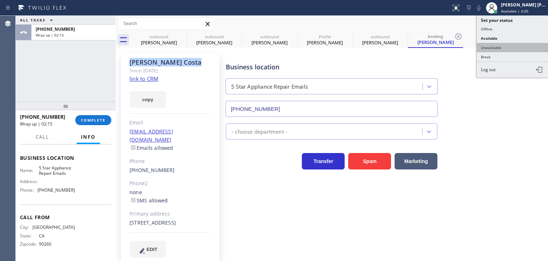
click at [505, 45] on button "Unavailable" at bounding box center [512, 47] width 71 height 9
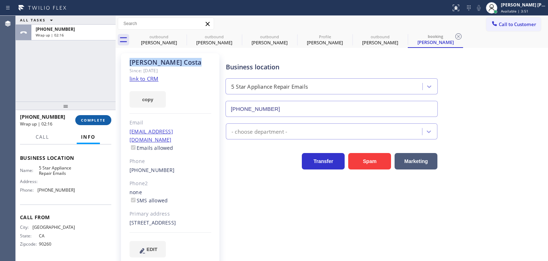
click at [99, 121] on span "COMPLETE" at bounding box center [93, 119] width 25 height 5
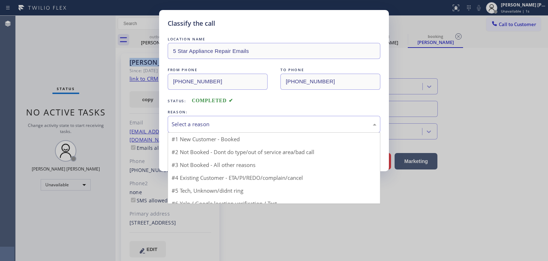
click at [184, 122] on div "Select a reason" at bounding box center [274, 124] width 205 height 8
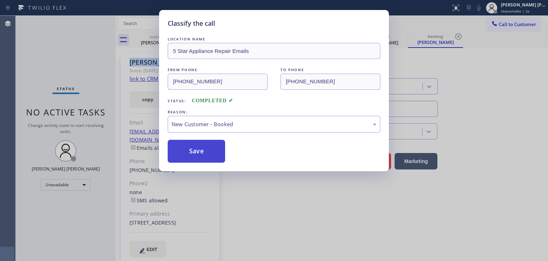
click at [186, 154] on button "Save" at bounding box center [196, 151] width 57 height 23
type input "(954) 835-4535"
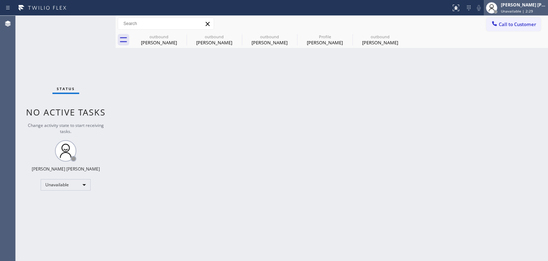
click at [535, 7] on div "[PERSON_NAME] [PERSON_NAME]" at bounding box center [523, 5] width 45 height 6
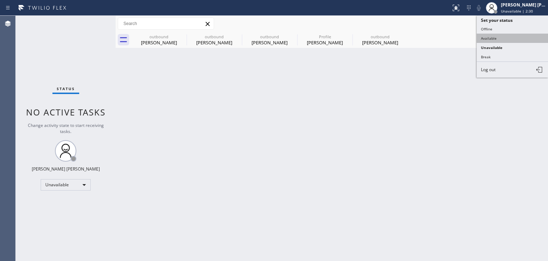
click at [510, 36] on button "Available" at bounding box center [512, 38] width 71 height 9
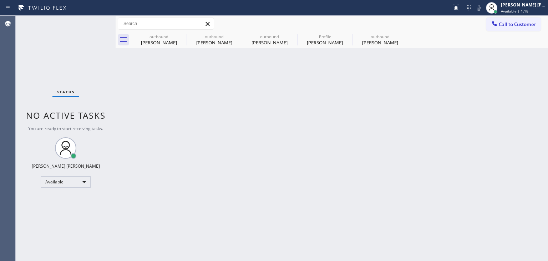
click at [91, 24] on div "Status No active tasks You are ready to start receiving tasks. Edel John Suson …" at bounding box center [66, 138] width 100 height 245
click at [537, 6] on div "[PERSON_NAME] [PERSON_NAME]" at bounding box center [523, 5] width 45 height 6
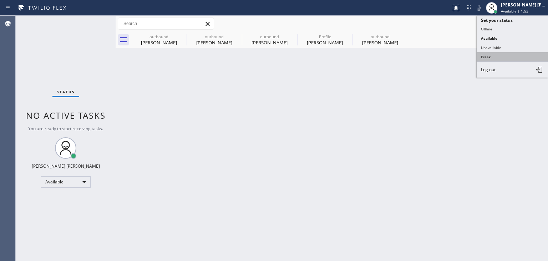
click at [500, 57] on button "Break" at bounding box center [512, 56] width 71 height 9
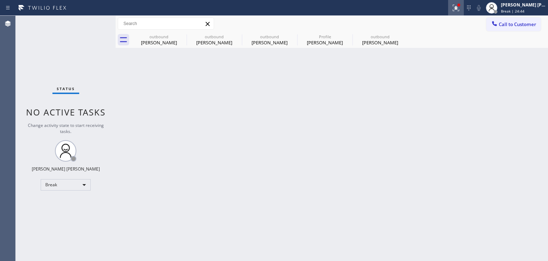
click at [461, 9] on icon at bounding box center [456, 8] width 9 height 9
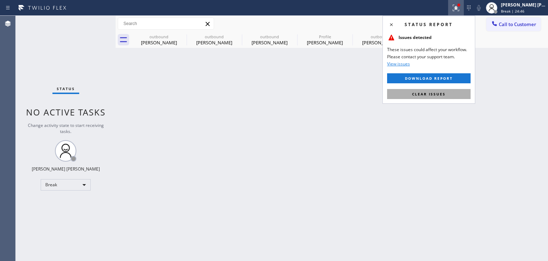
click at [434, 93] on span "Clear issues" at bounding box center [429, 93] width 34 height 5
